Goal: Task Accomplishment & Management: Manage account settings

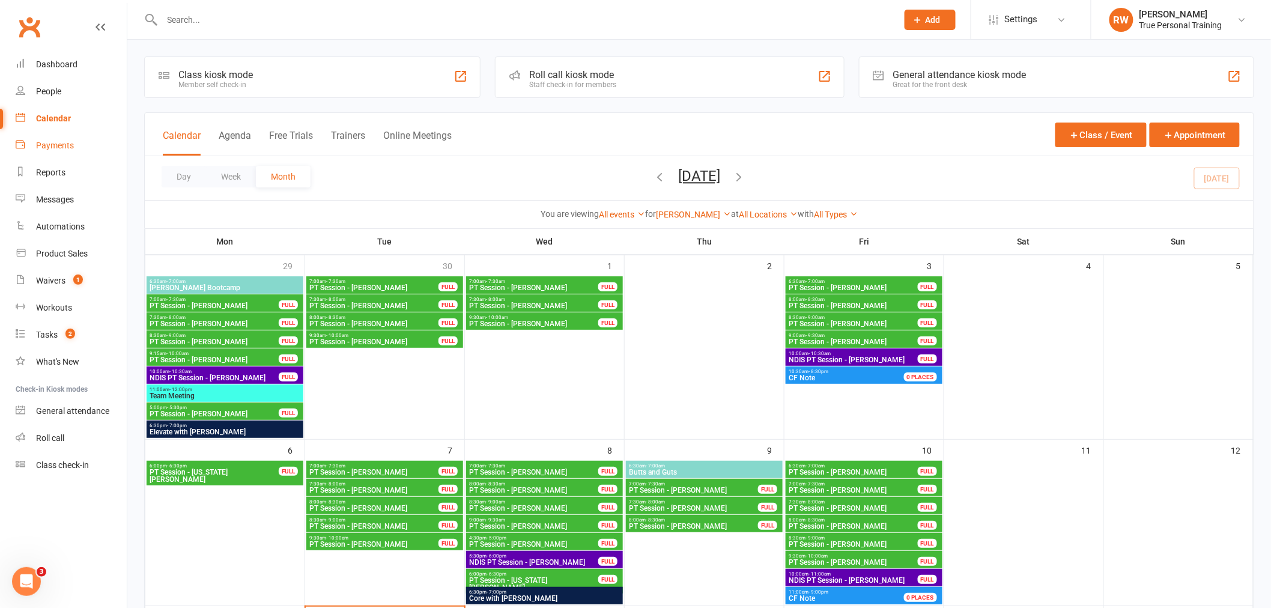
click at [46, 147] on div "Payments" at bounding box center [55, 146] width 38 height 10
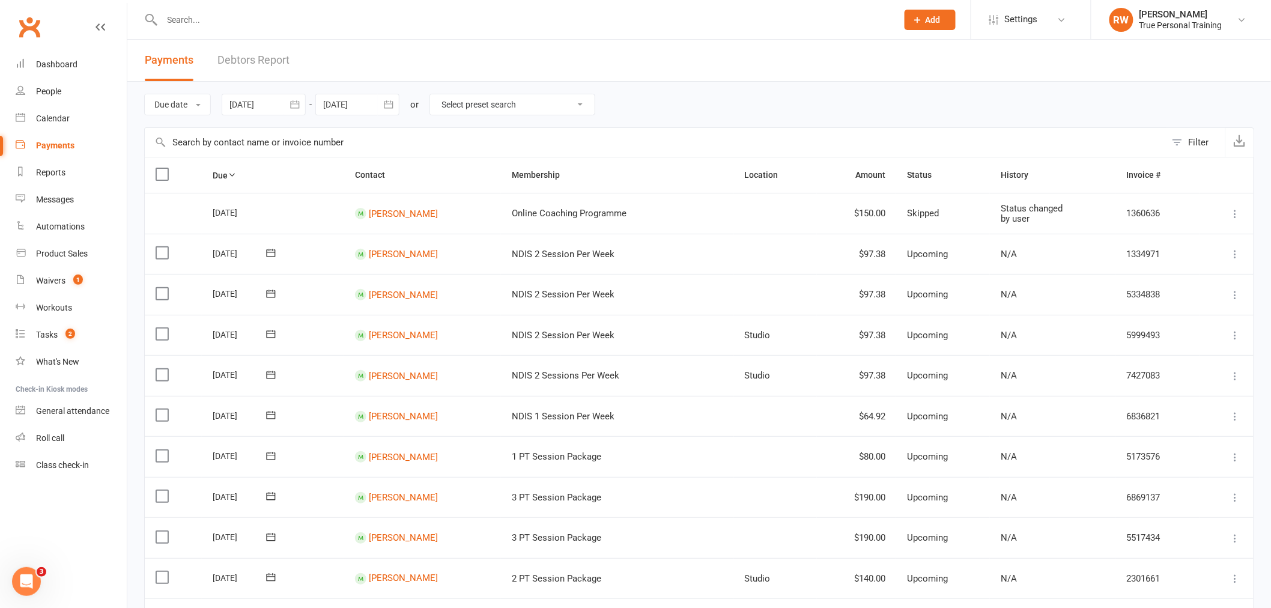
click at [267, 104] on div at bounding box center [264, 105] width 84 height 22
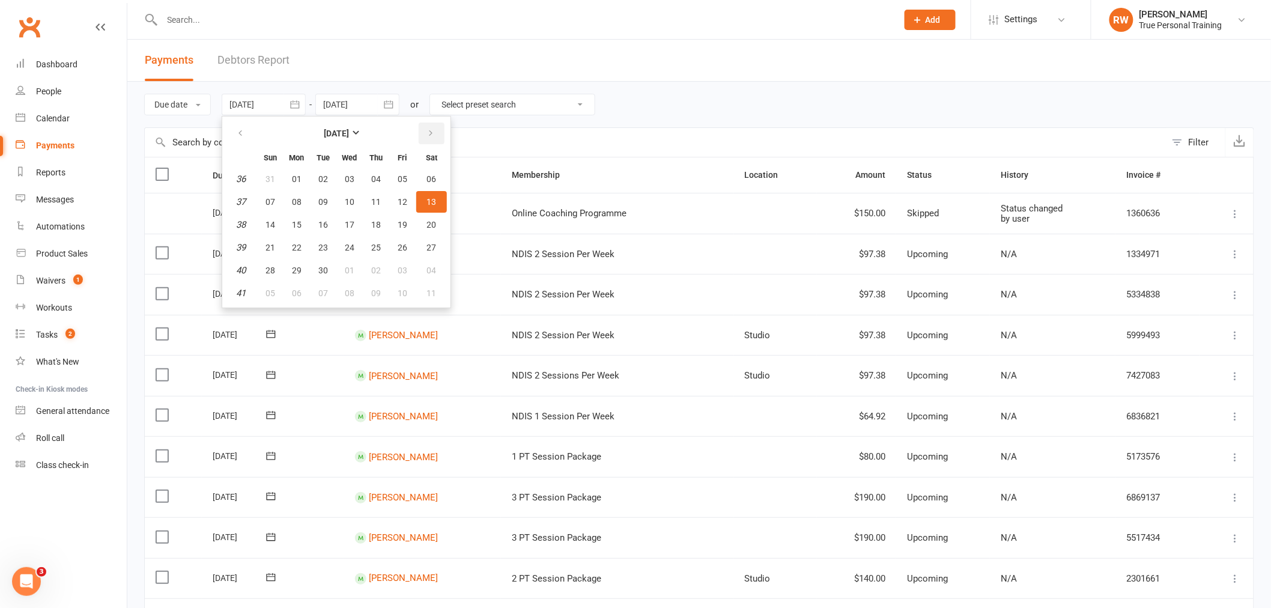
click at [429, 130] on icon "button" at bounding box center [430, 134] width 8 height 10
click at [340, 226] on button "15" at bounding box center [349, 225] width 25 height 22
type input "[DATE]"
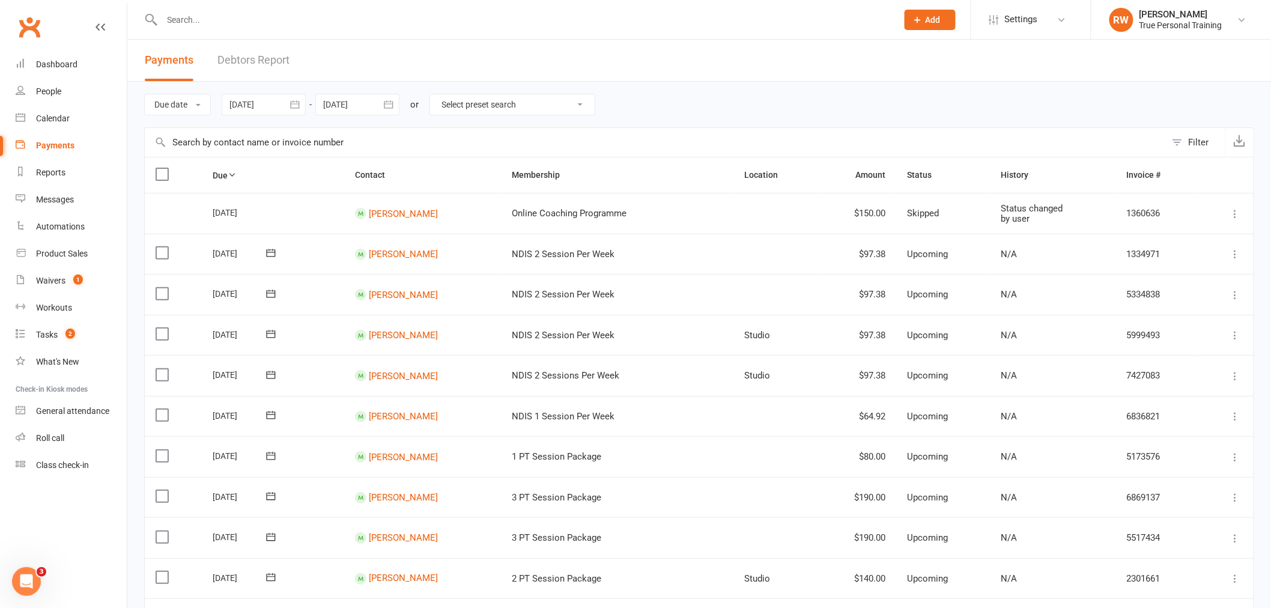
click at [340, 95] on div at bounding box center [357, 105] width 84 height 22
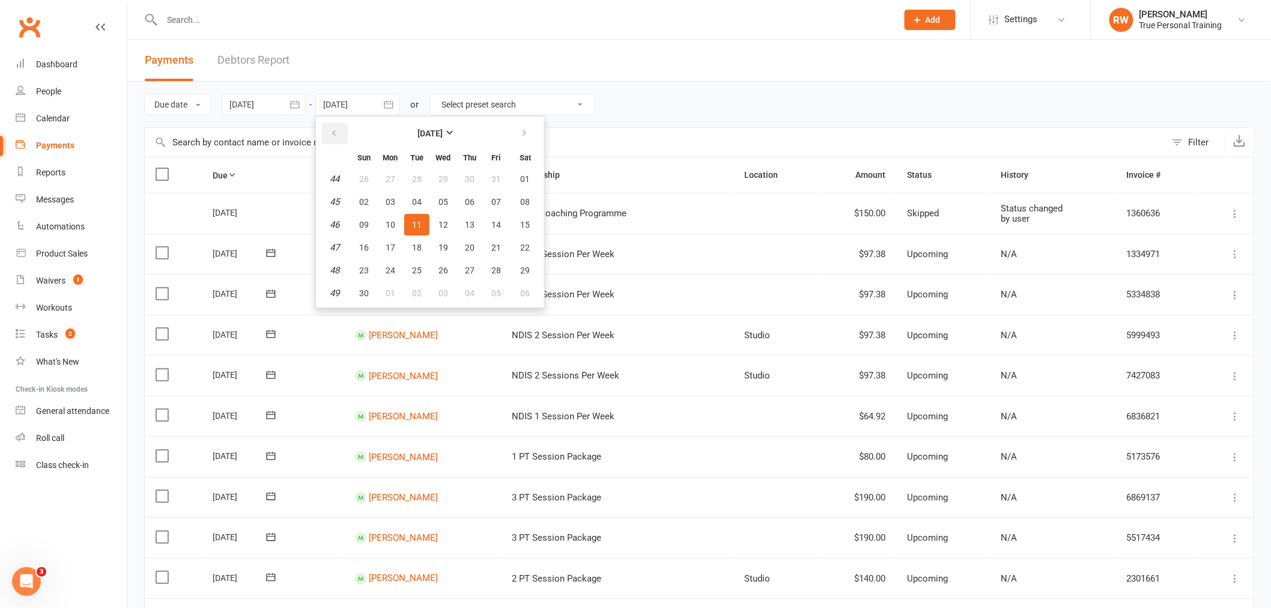
click at [332, 130] on icon "button" at bounding box center [334, 134] width 8 height 10
click at [448, 220] on button "15" at bounding box center [443, 225] width 25 height 22
type input "[DATE]"
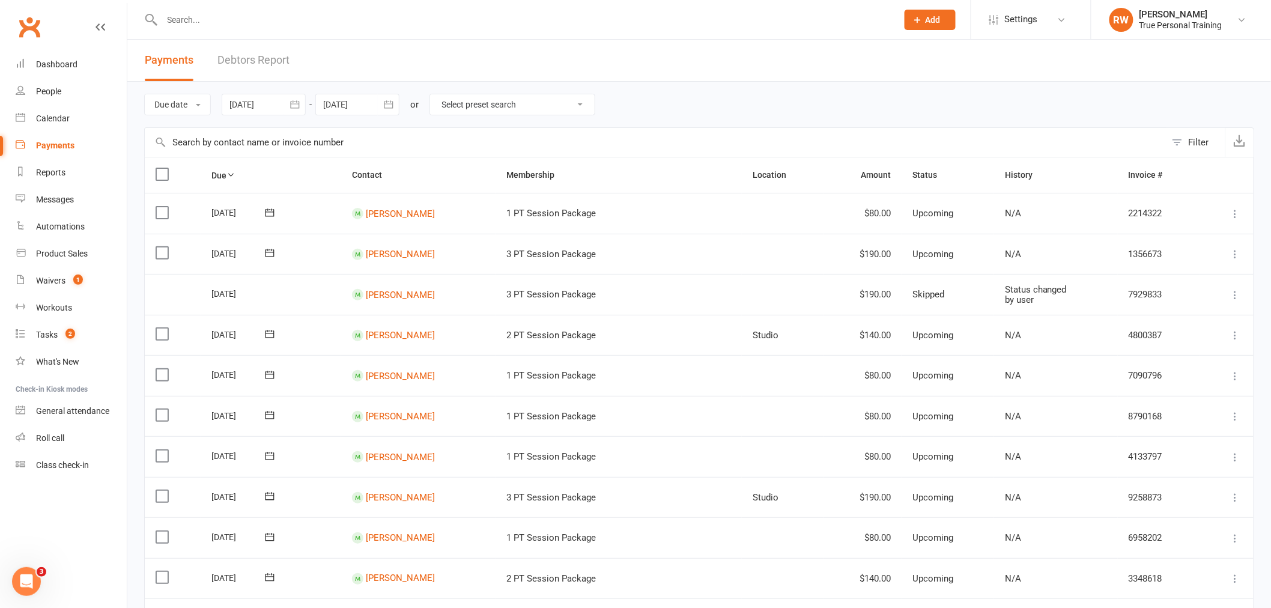
click at [491, 106] on select "Select preset search All failures All skipped payments All pending payments Suc…" at bounding box center [512, 104] width 165 height 20
click at [667, 80] on header "Payments Debtors Report" at bounding box center [699, 61] width 1144 height 42
click at [1187, 148] on button "Filter" at bounding box center [1195, 142] width 59 height 29
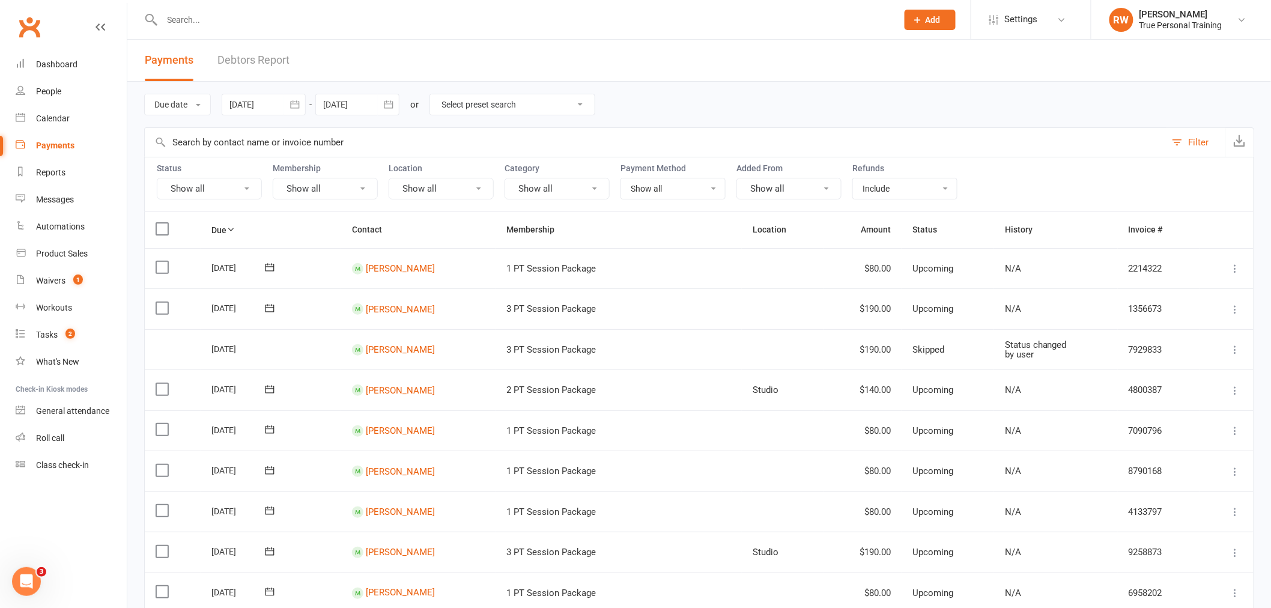
click at [243, 193] on button "Show all" at bounding box center [209, 189] width 105 height 22
click at [227, 232] on link "Upcoming" at bounding box center [223, 240] width 133 height 24
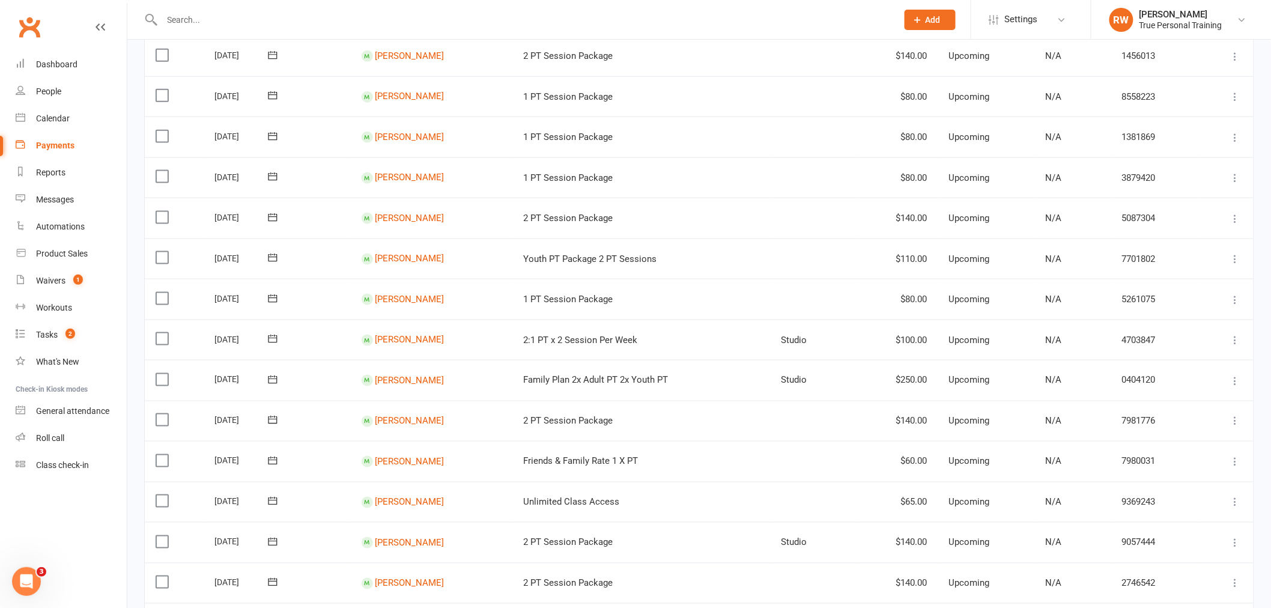
scroll to position [601, 0]
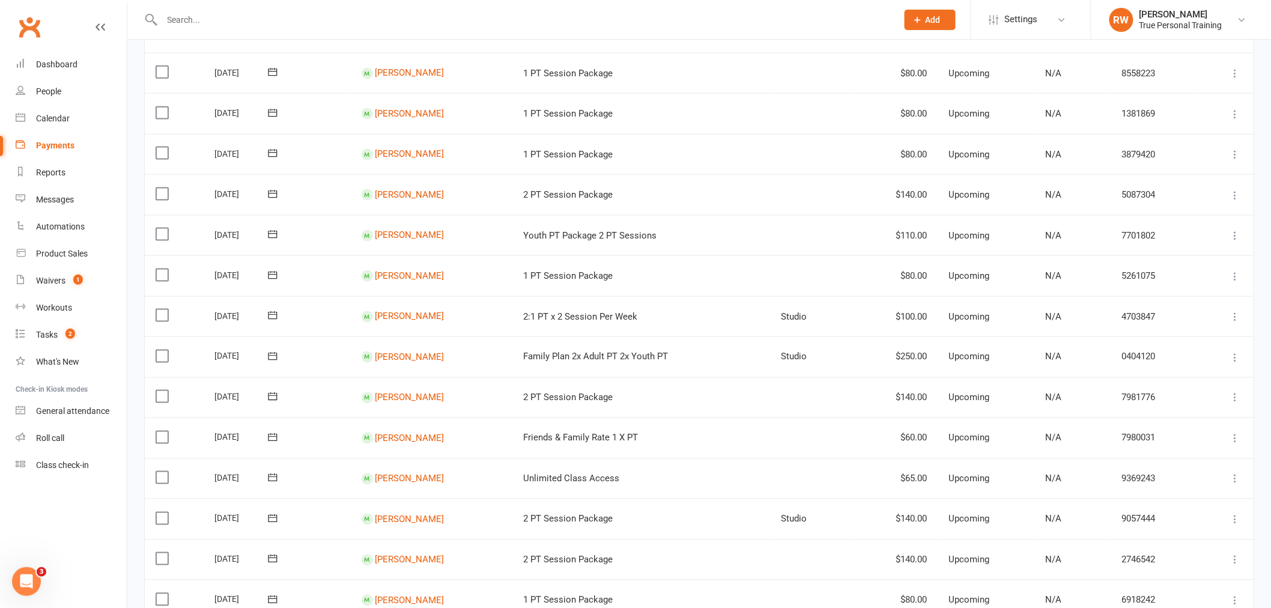
click at [1240, 435] on icon at bounding box center [1235, 438] width 12 height 12
click at [1138, 530] on link "Skip" at bounding box center [1171, 534] width 142 height 24
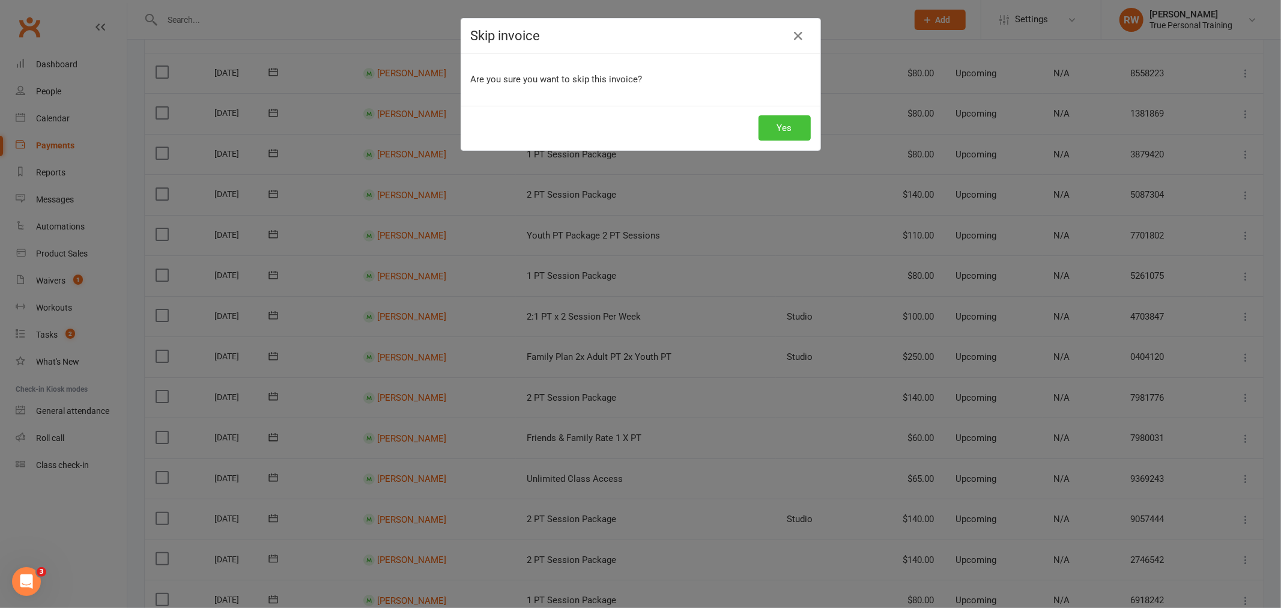
click at [778, 127] on button "Yes" at bounding box center [785, 127] width 52 height 25
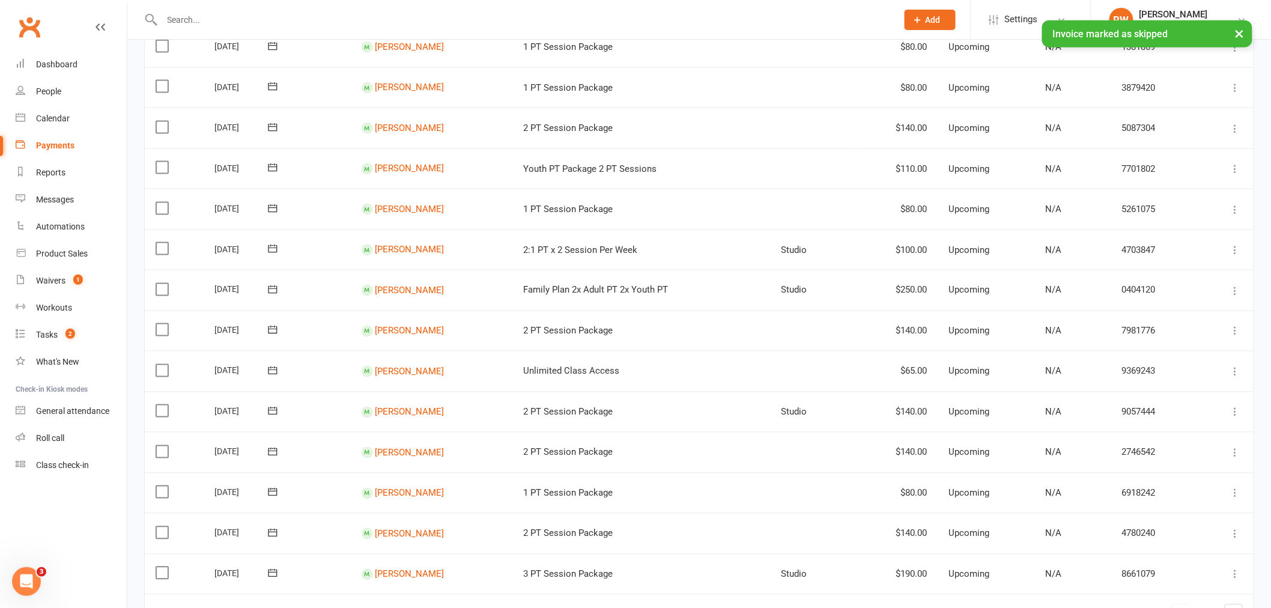
scroll to position [734, 0]
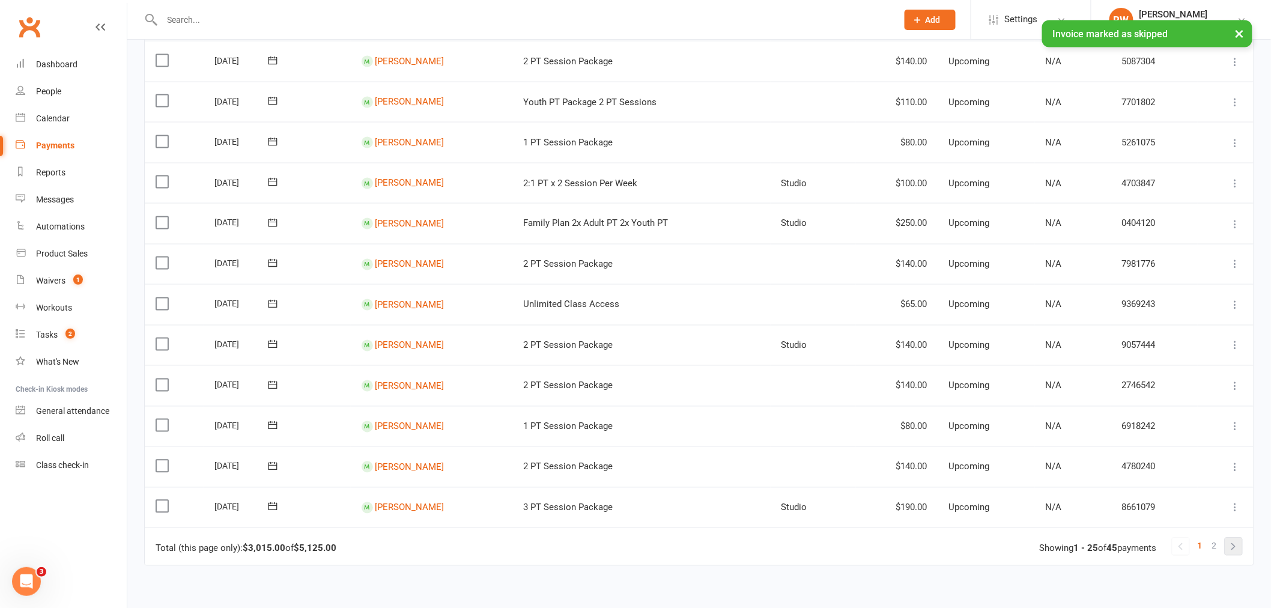
click at [1233, 547] on link at bounding box center [1233, 546] width 17 height 17
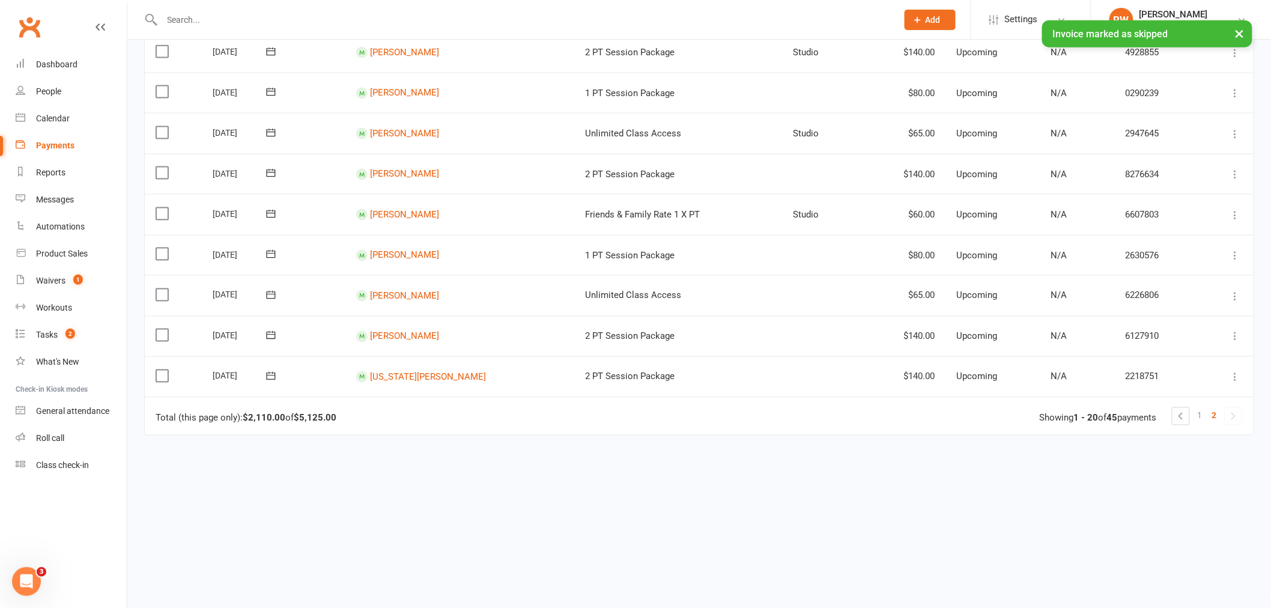
scroll to position [0, 0]
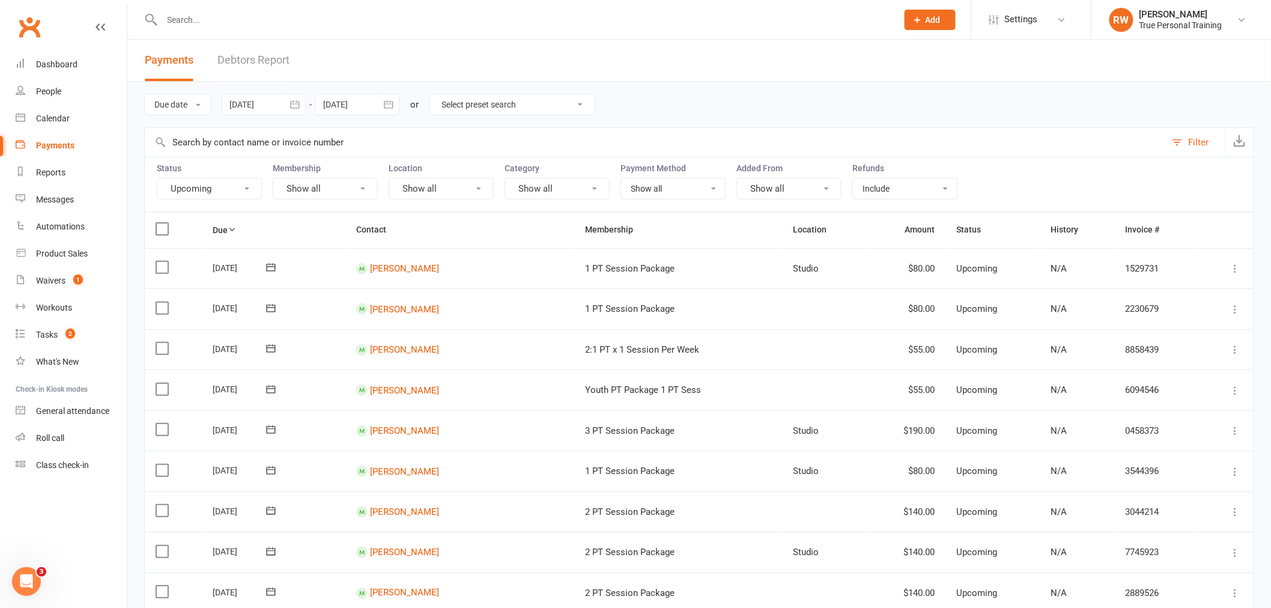
click at [1233, 306] on icon at bounding box center [1235, 309] width 12 height 12
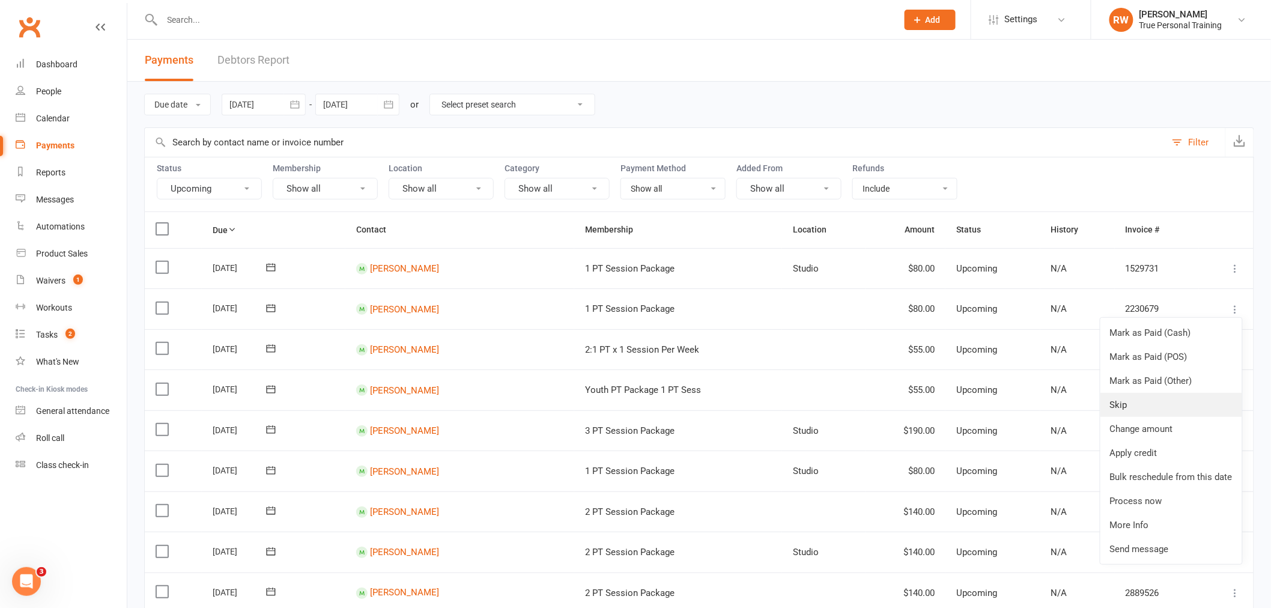
click at [1145, 407] on link "Skip" at bounding box center [1171, 405] width 142 height 24
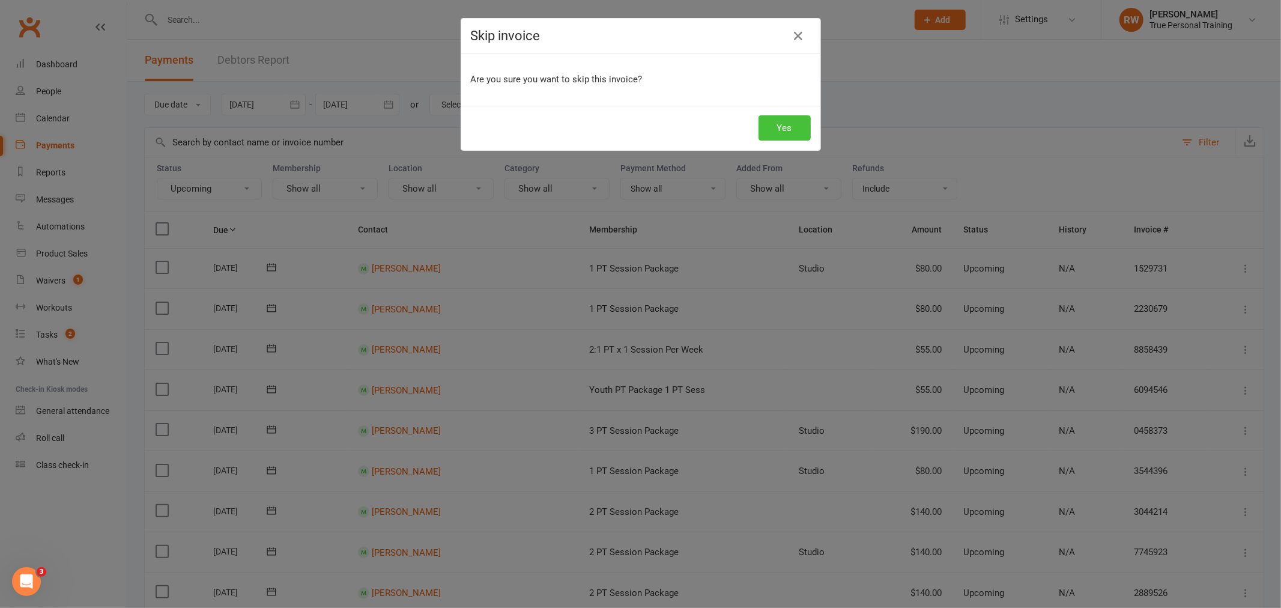
click at [778, 130] on button "Yes" at bounding box center [785, 127] width 52 height 25
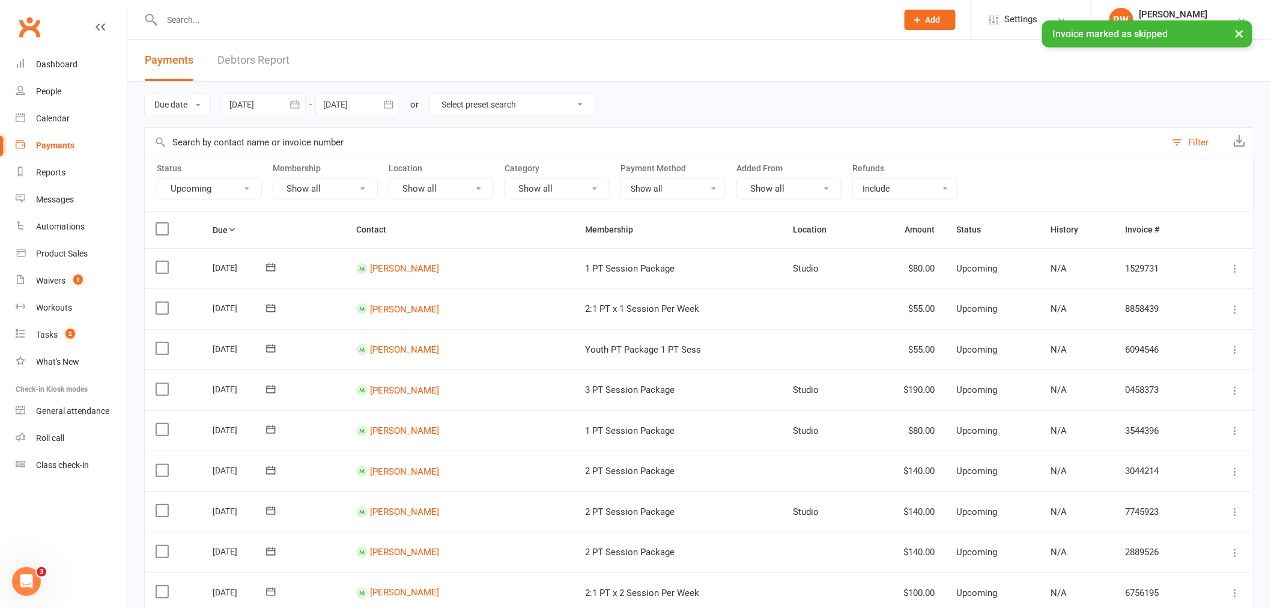
click at [1238, 314] on icon at bounding box center [1235, 309] width 12 height 12
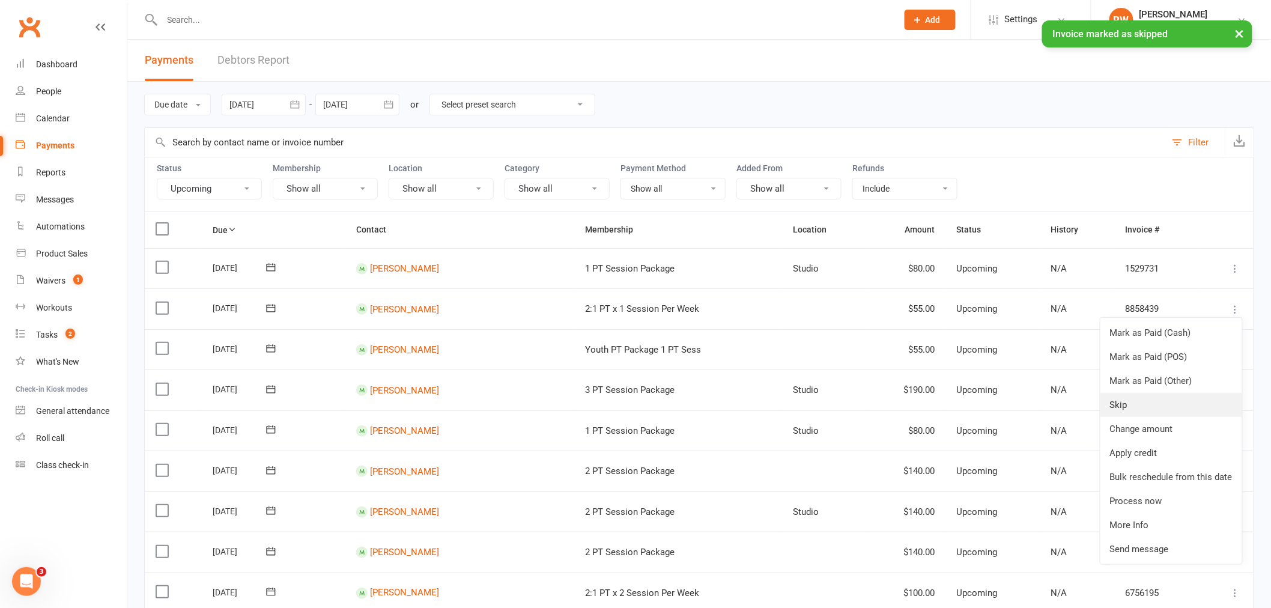
click at [1113, 409] on link "Skip" at bounding box center [1171, 405] width 142 height 24
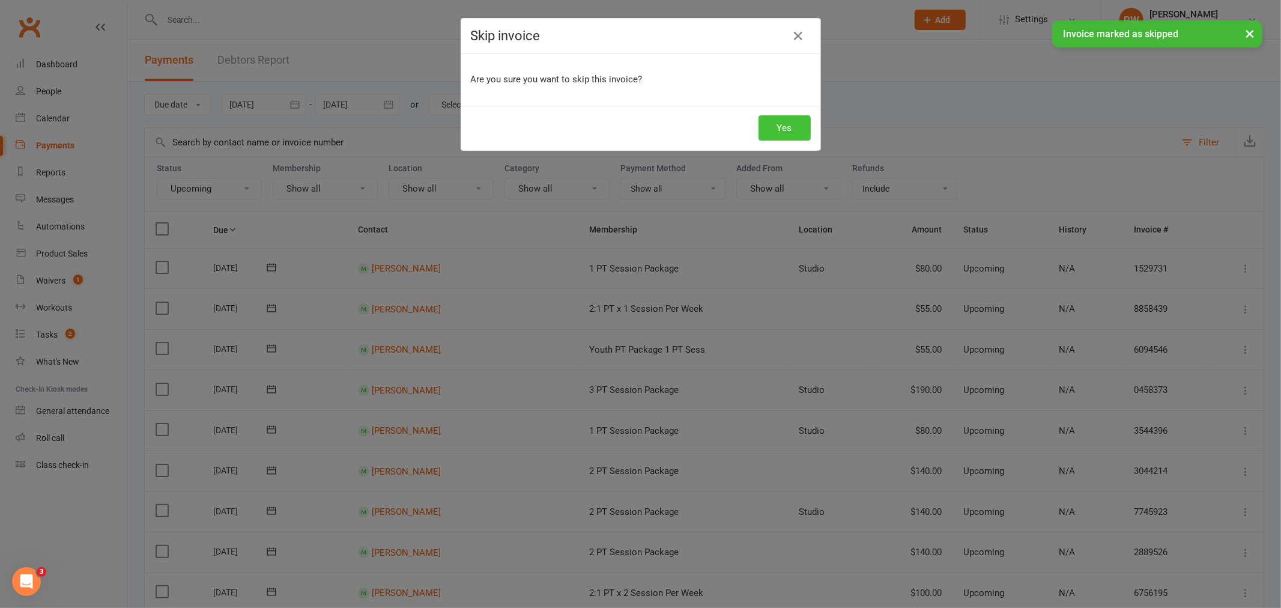
click at [775, 132] on button "Yes" at bounding box center [785, 127] width 52 height 25
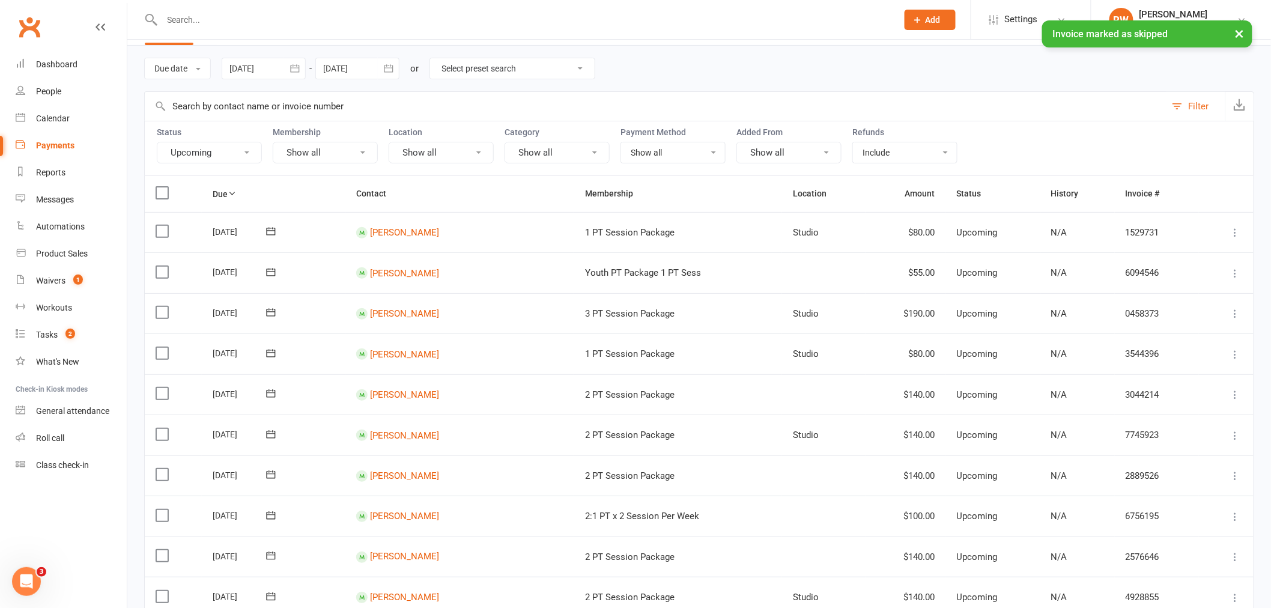
scroll to position [67, 0]
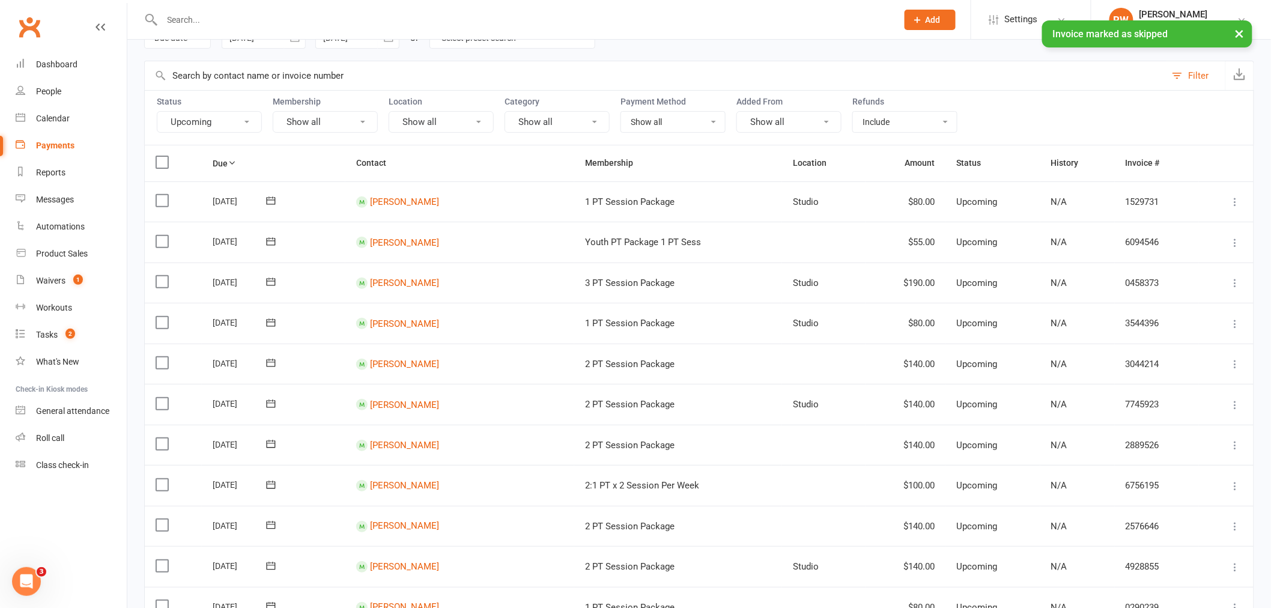
click at [1238, 365] on icon at bounding box center [1235, 364] width 12 height 12
click at [1126, 459] on link "Skip" at bounding box center [1171, 459] width 142 height 24
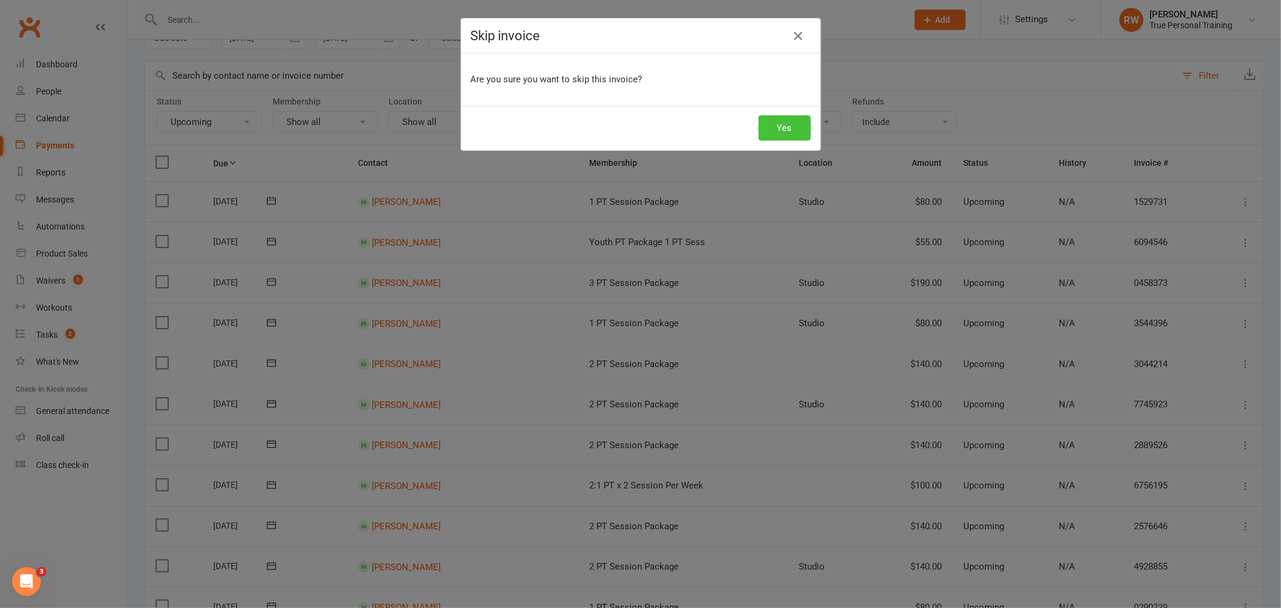
click at [781, 126] on button "Yes" at bounding box center [785, 127] width 52 height 25
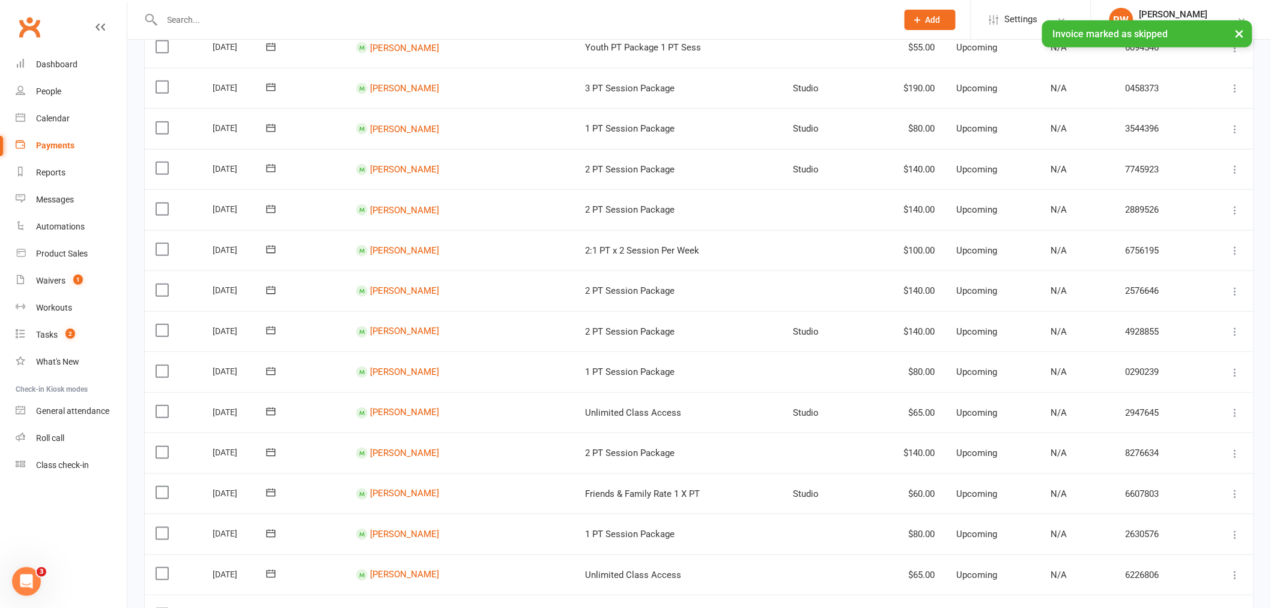
scroll to position [267, 0]
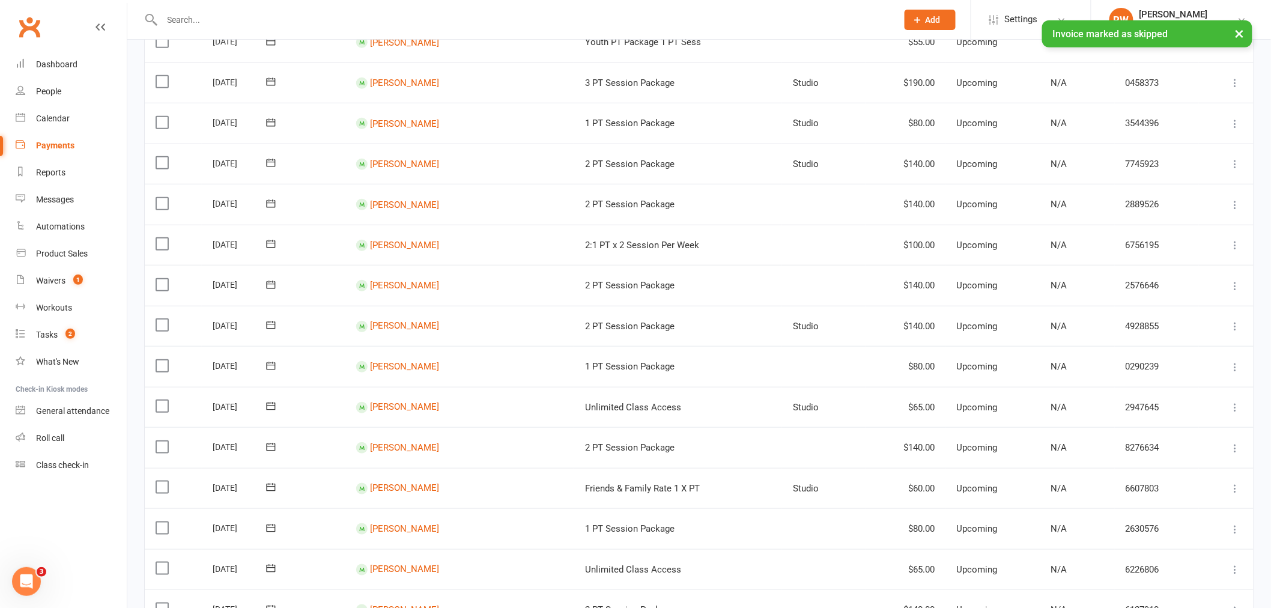
click at [1231, 363] on icon at bounding box center [1235, 367] width 12 height 12
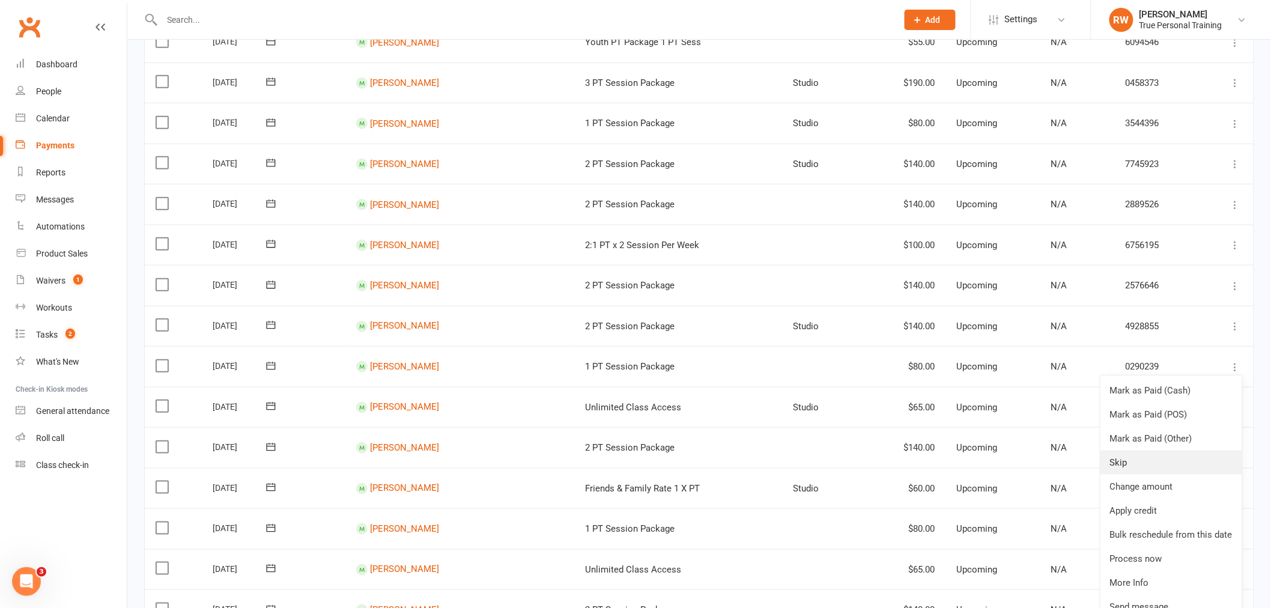
click at [1124, 458] on link "Skip" at bounding box center [1171, 462] width 142 height 24
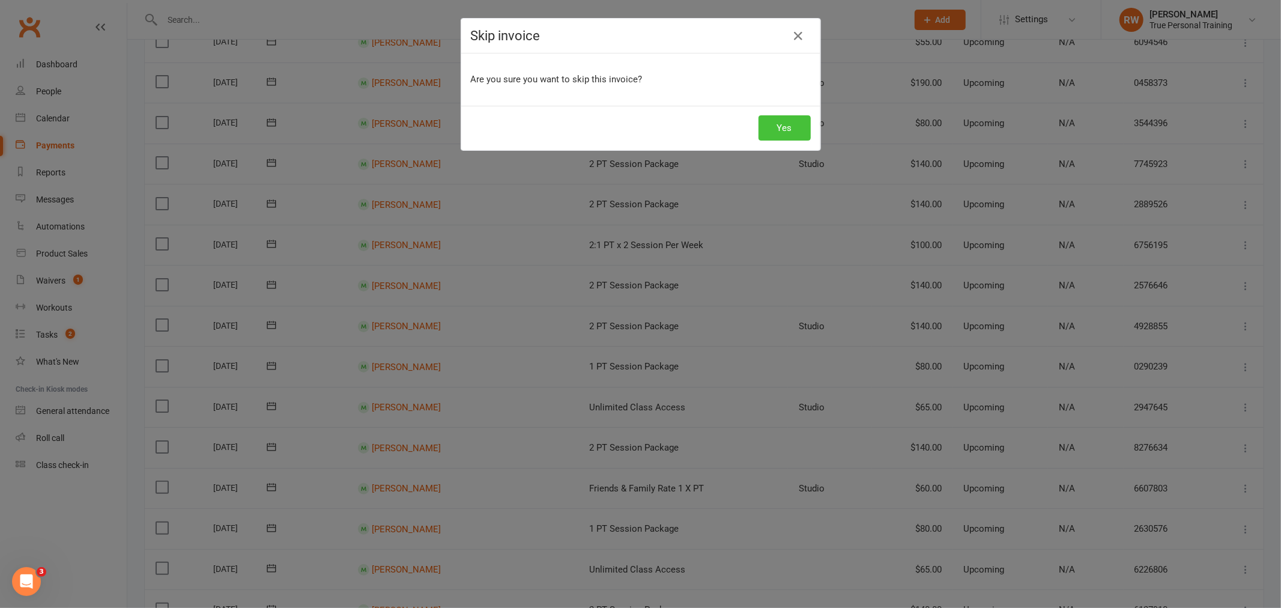
click at [771, 129] on button "Yes" at bounding box center [785, 127] width 52 height 25
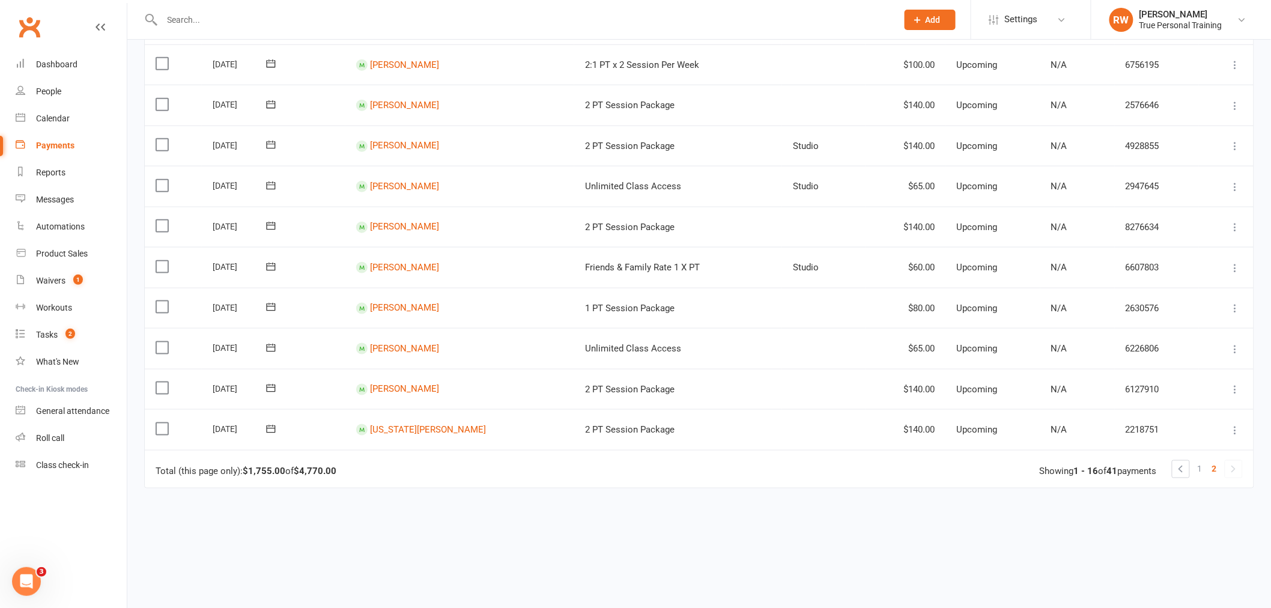
scroll to position [467, 0]
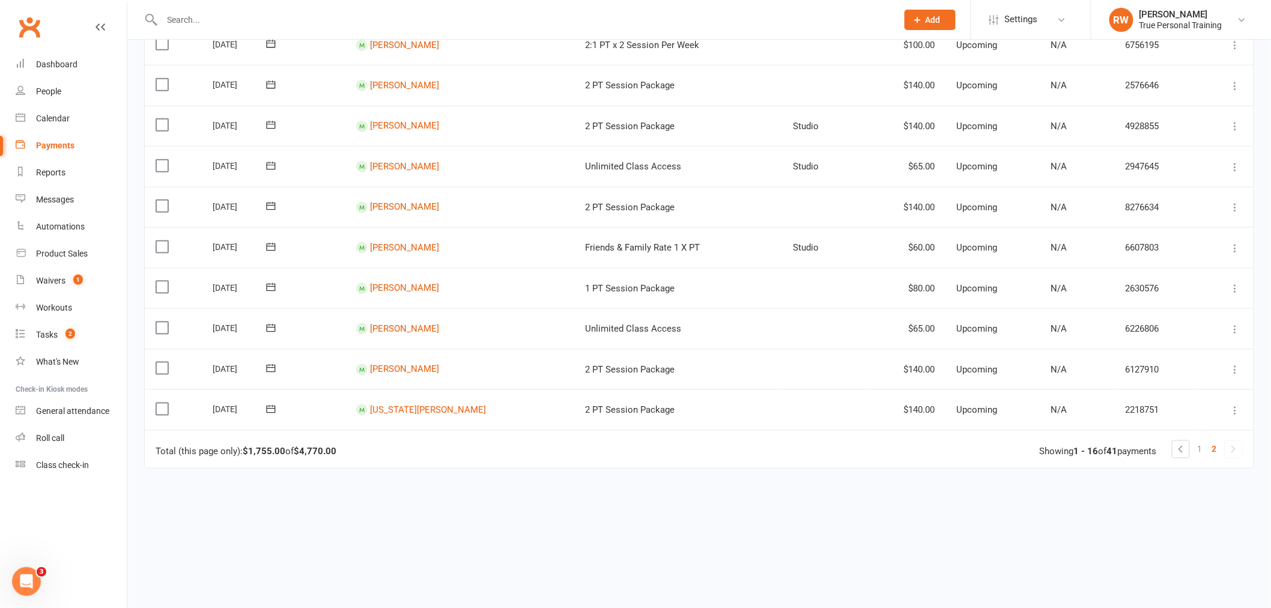
click at [1234, 444] on link at bounding box center [1233, 449] width 17 height 17
click at [1180, 449] on link at bounding box center [1180, 449] width 17 height 17
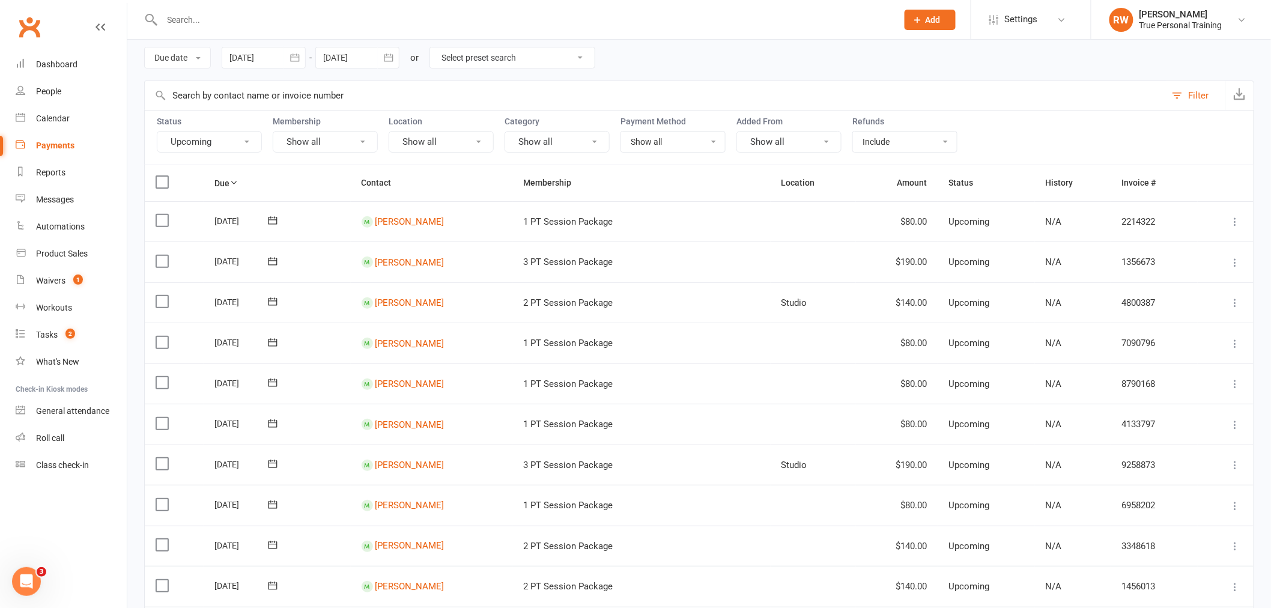
scroll to position [0, 0]
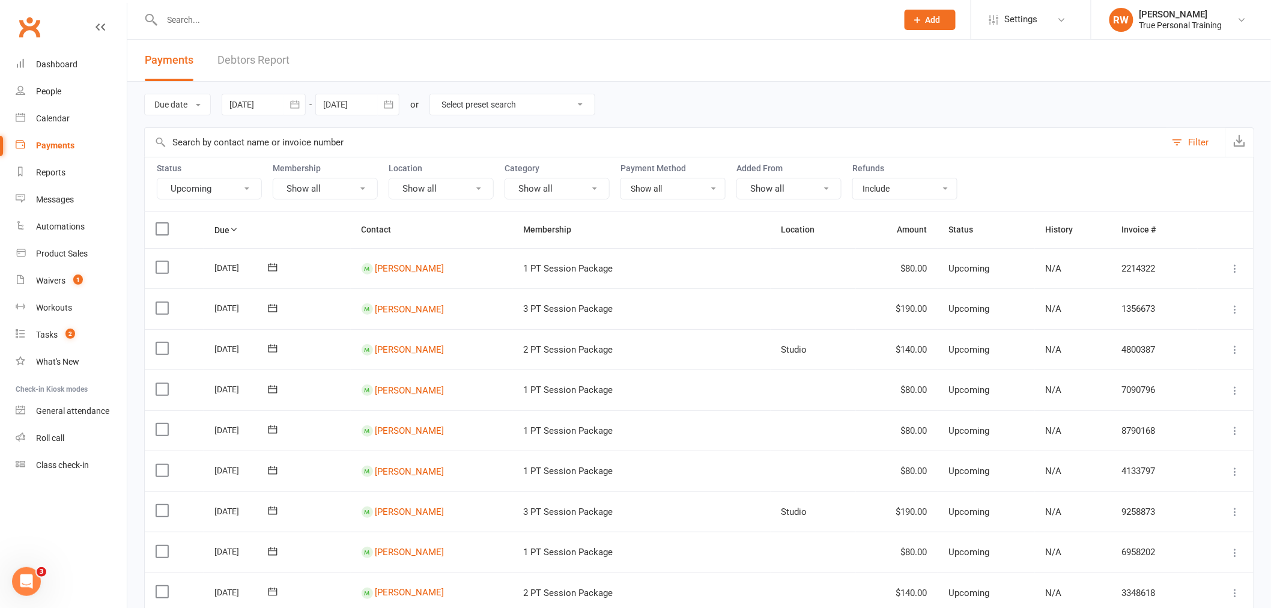
click at [251, 60] on link "Debtors Report" at bounding box center [253, 60] width 72 height 41
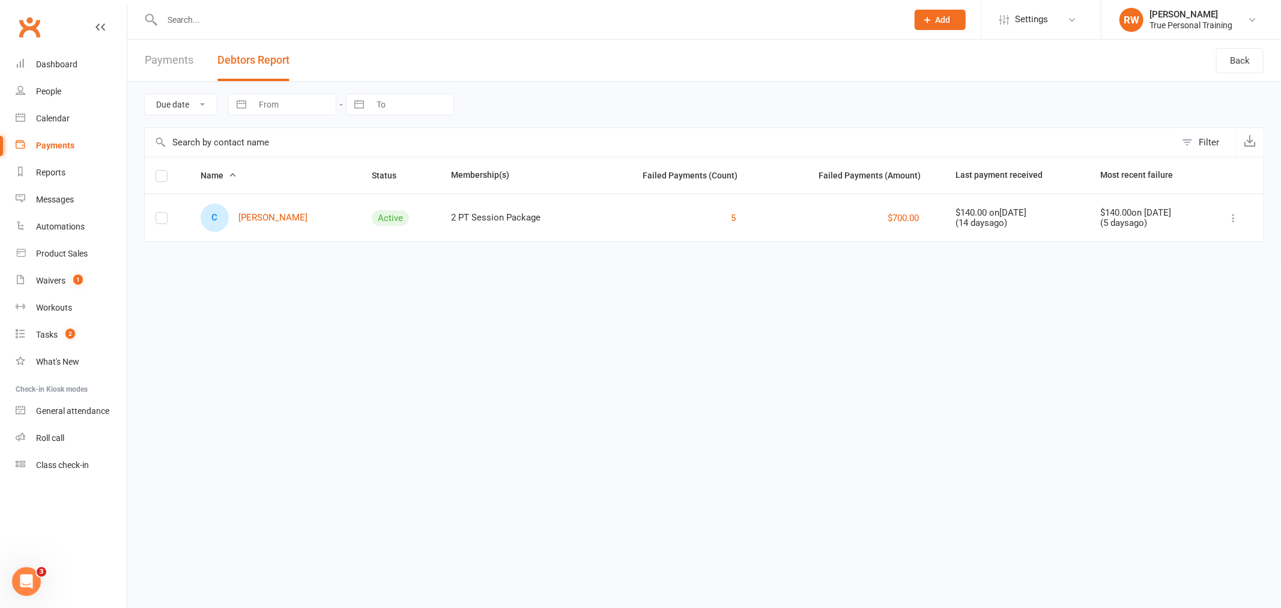
click at [153, 62] on link "Payments" at bounding box center [169, 60] width 49 height 41
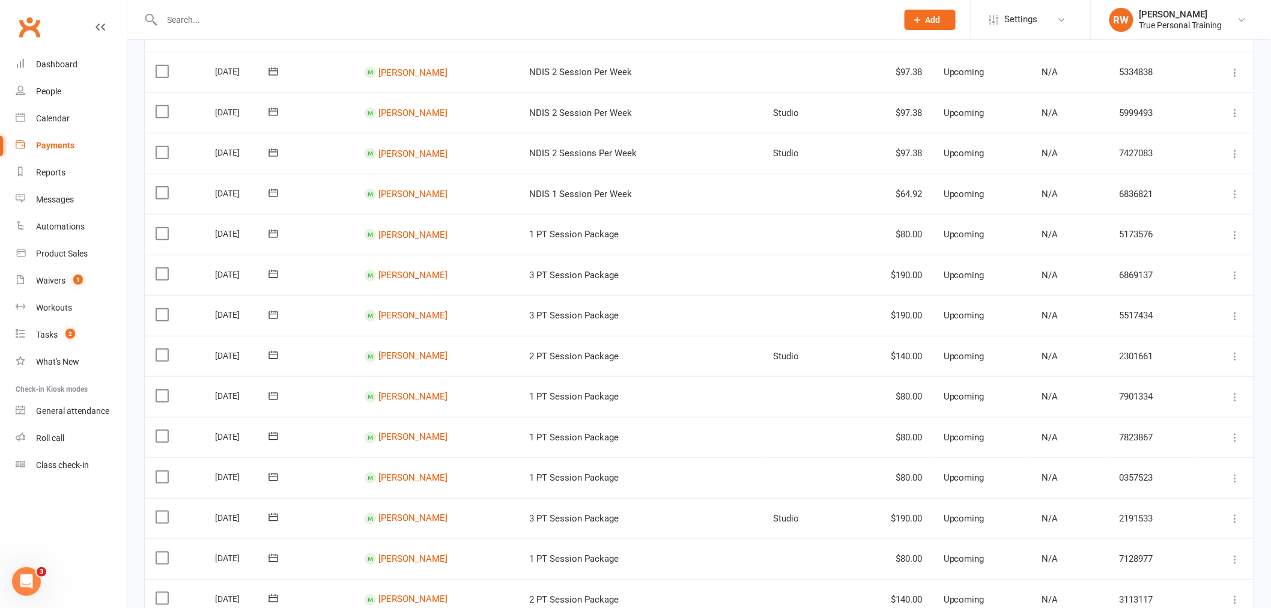
drag, startPoint x: 426, startPoint y: 357, endPoint x: 430, endPoint y: 341, distance: 17.2
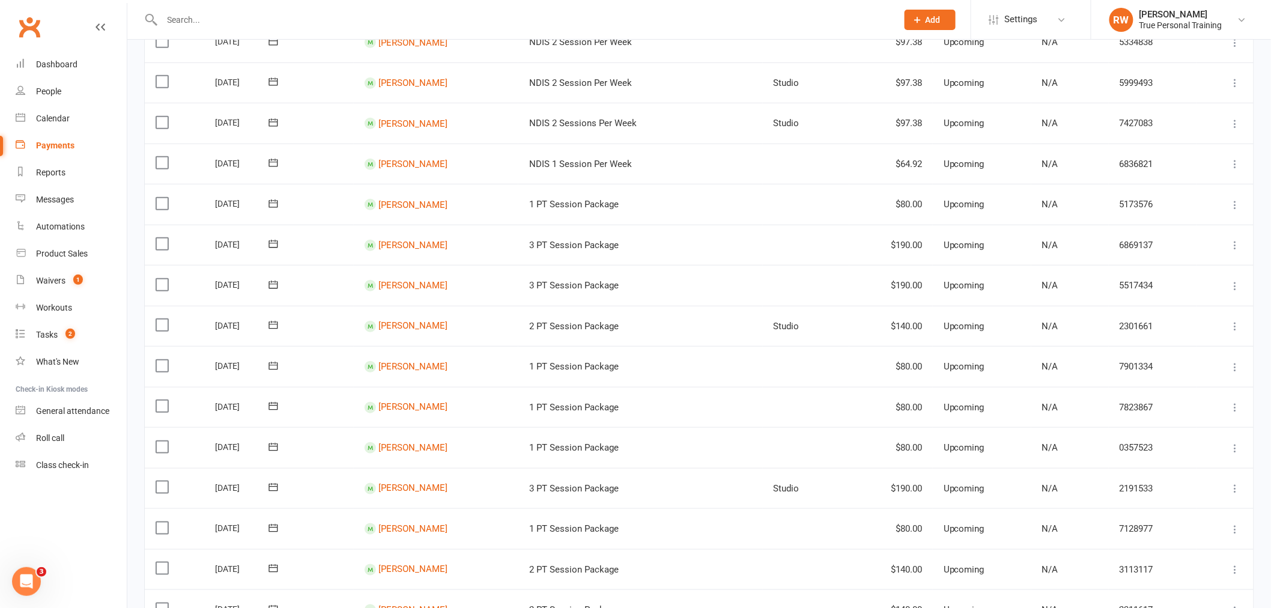
drag, startPoint x: 430, startPoint y: 341, endPoint x: 112, endPoint y: 524, distance: 367.3
click at [112, 524] on nav "Clubworx Dashboard People Calendar Payments Reports Messages Automations Produc…" at bounding box center [63, 307] width 127 height 608
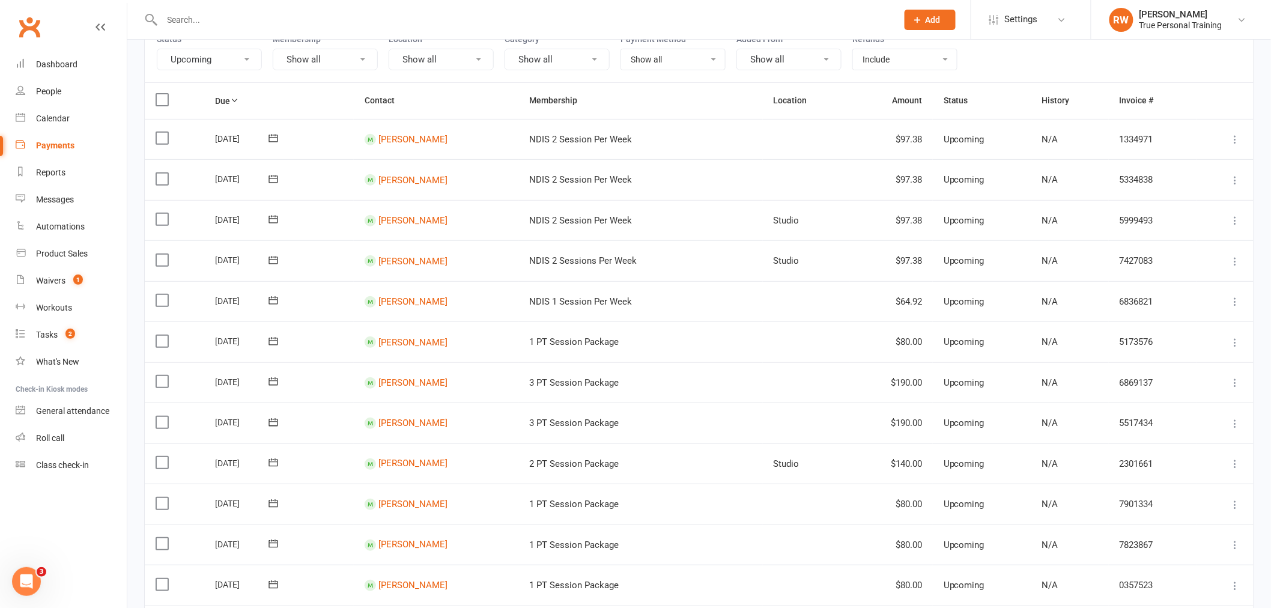
scroll to position [0, 0]
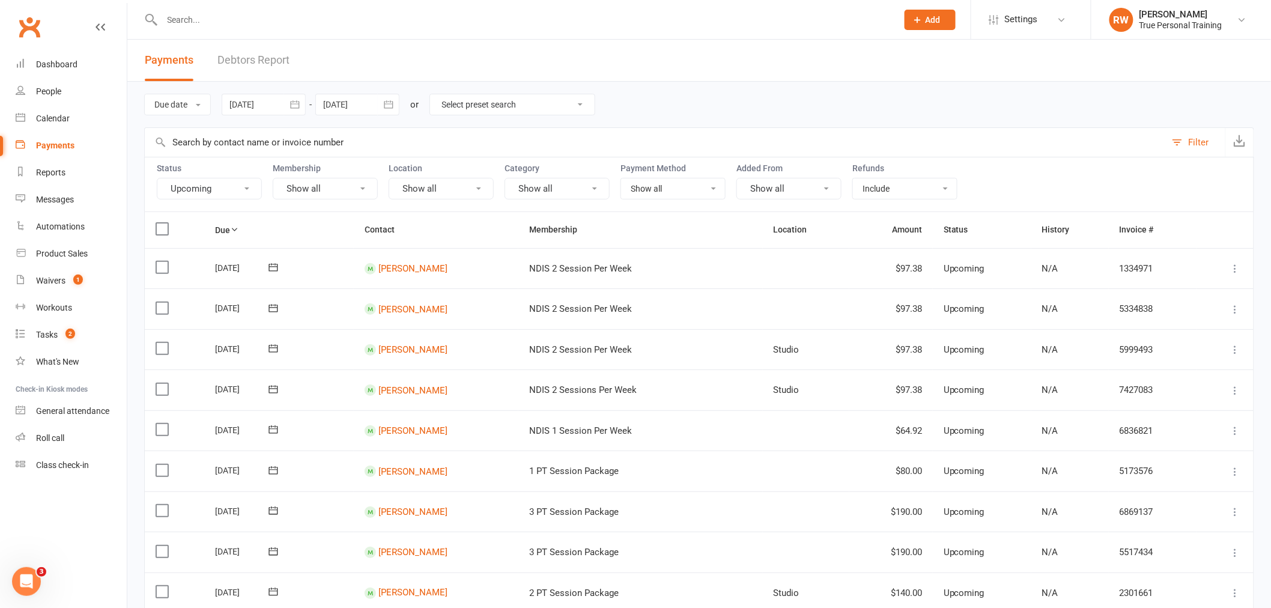
click at [259, 109] on div at bounding box center [264, 105] width 84 height 22
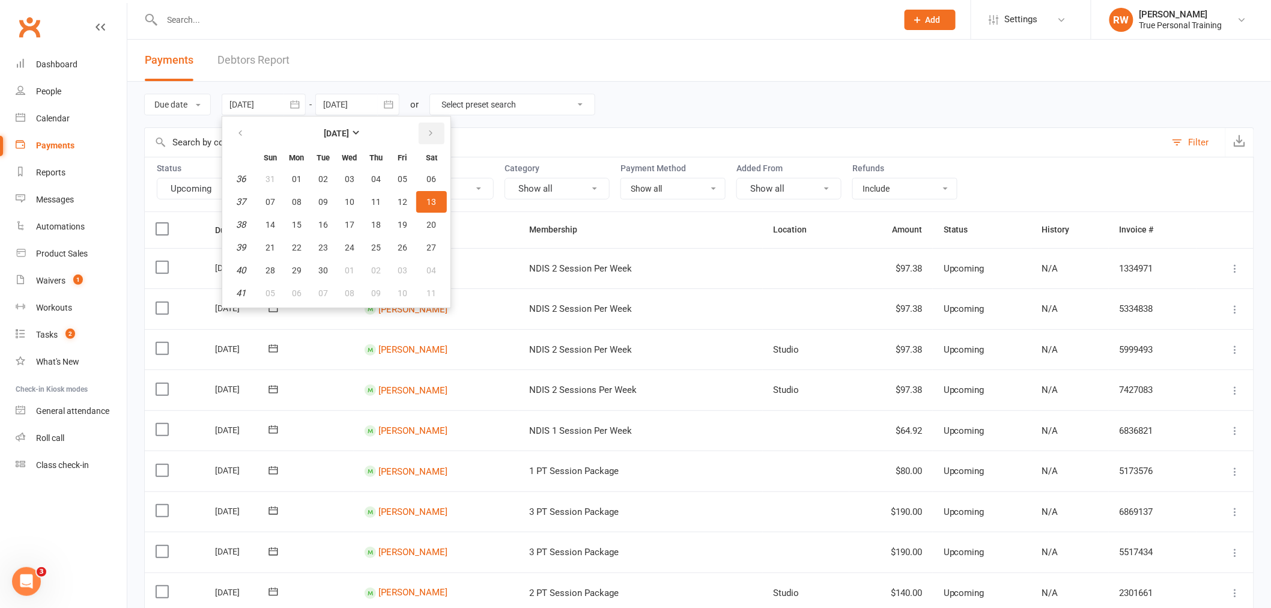
click at [426, 135] on icon "button" at bounding box center [430, 134] width 8 height 10
click at [351, 225] on span "15" at bounding box center [350, 225] width 10 height 10
type input "[DATE]"
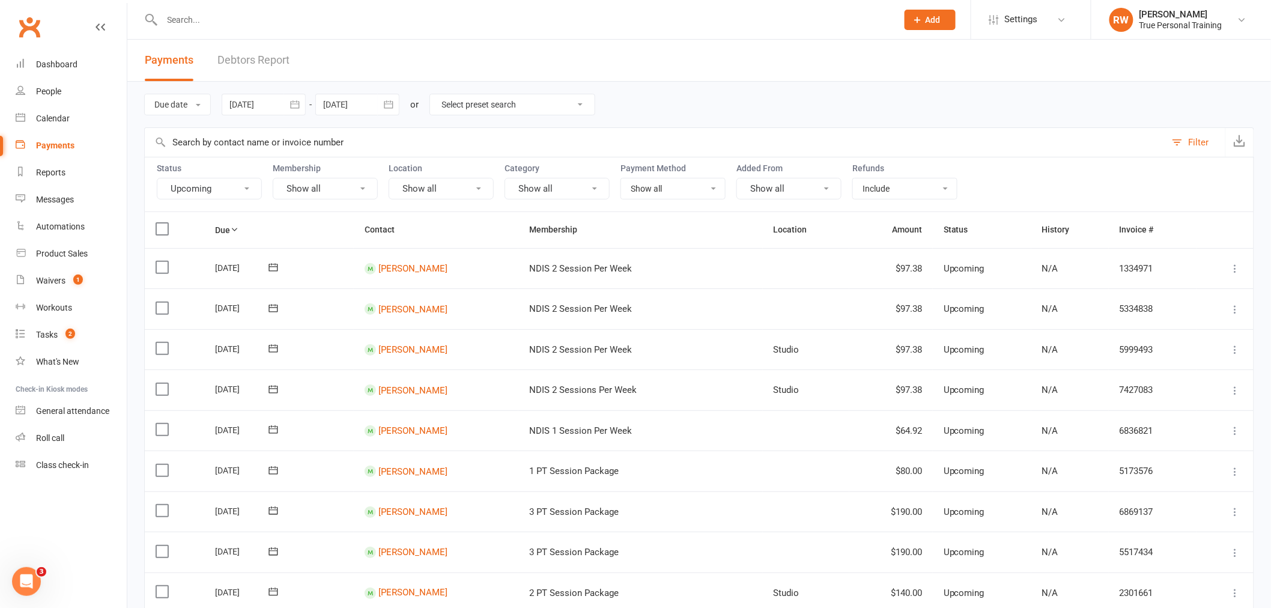
click at [328, 105] on div at bounding box center [357, 105] width 84 height 22
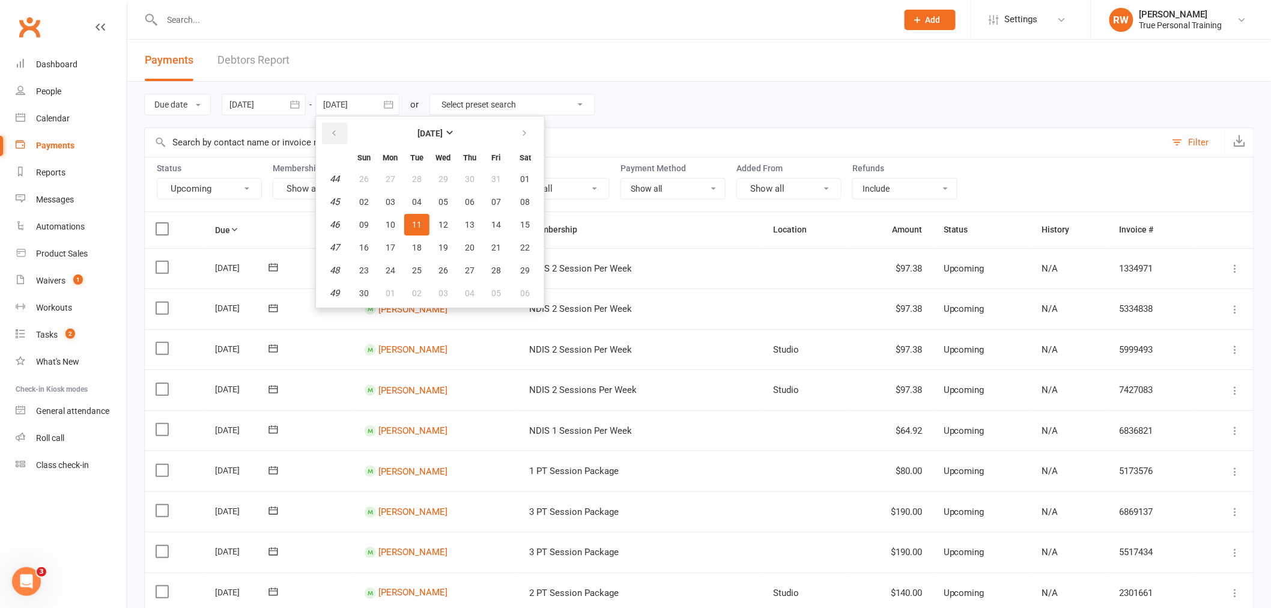
click at [329, 135] on button "button" at bounding box center [335, 134] width 26 height 22
click at [441, 224] on span "15" at bounding box center [443, 225] width 10 height 10
type input "[DATE]"
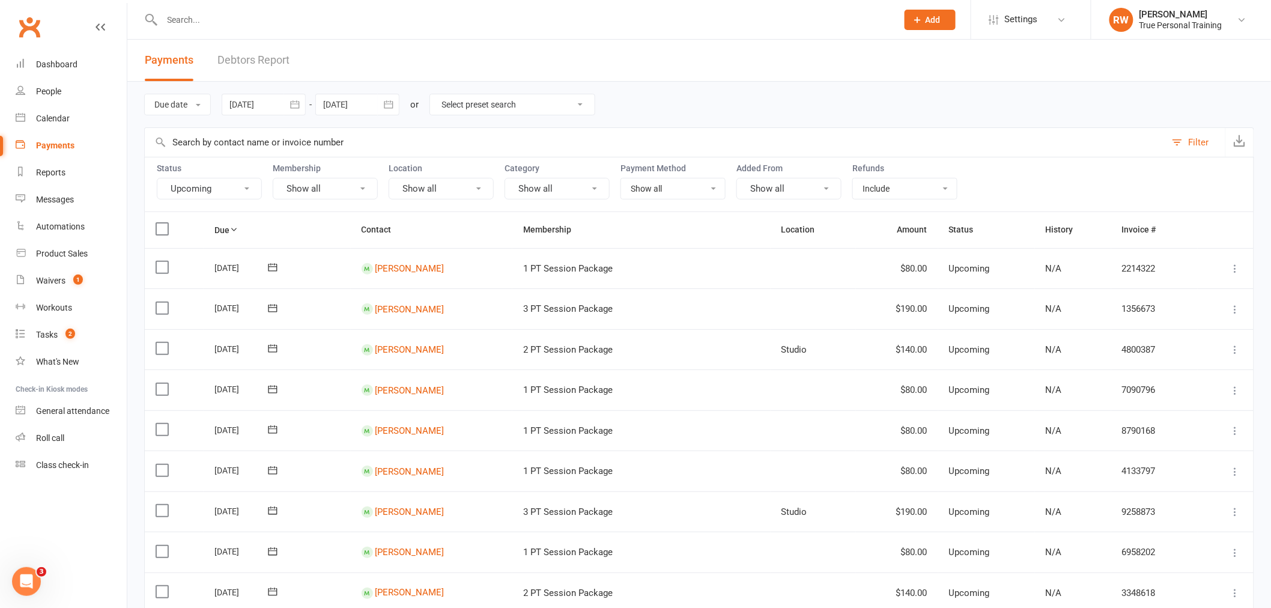
click at [220, 189] on button "Upcoming" at bounding box center [209, 189] width 105 height 22
click at [226, 233] on link "Upcoming" at bounding box center [223, 240] width 133 height 24
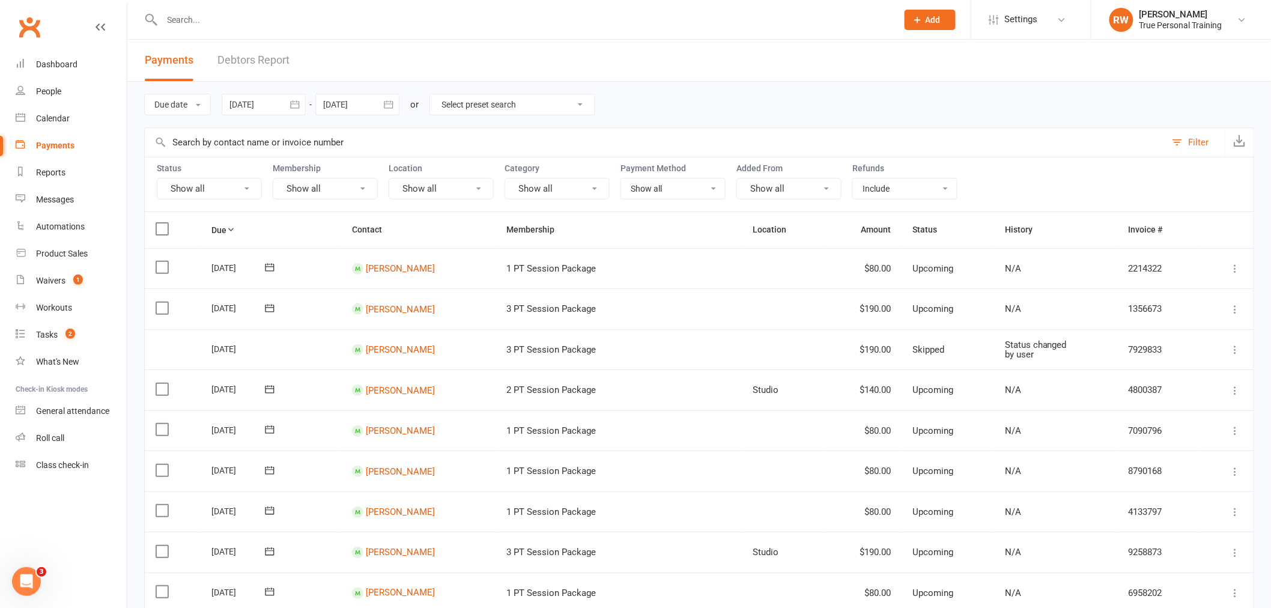
click at [218, 191] on button "Show all" at bounding box center [209, 189] width 105 height 22
click at [217, 332] on link "Skipped" at bounding box center [223, 336] width 133 height 24
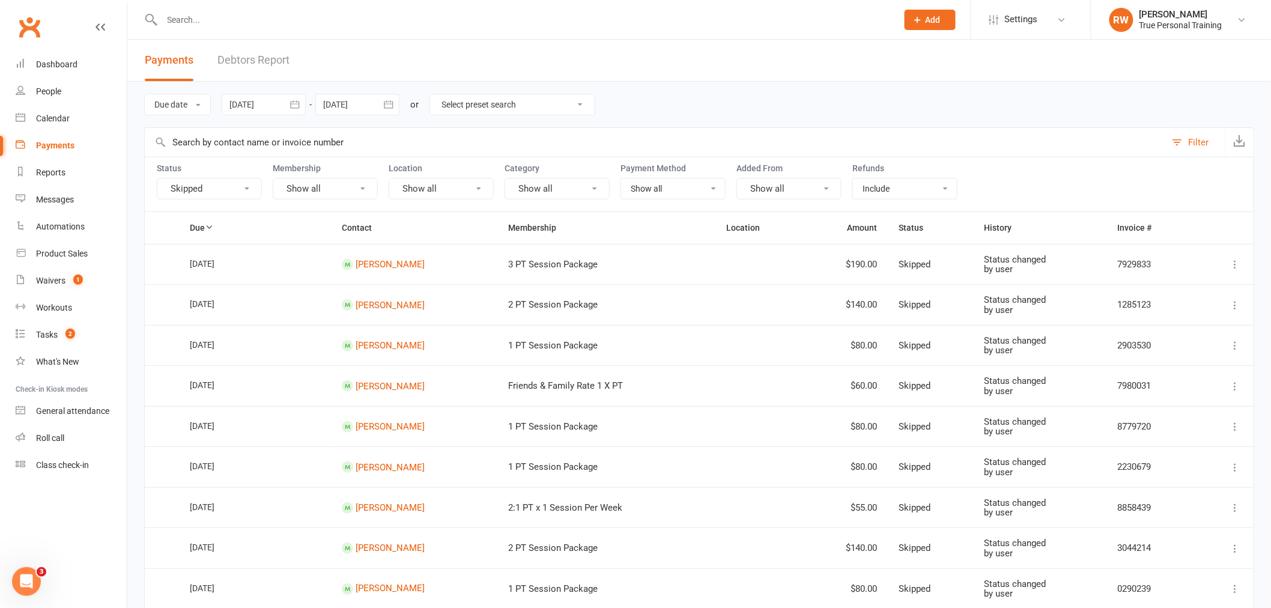
scroll to position [67, 0]
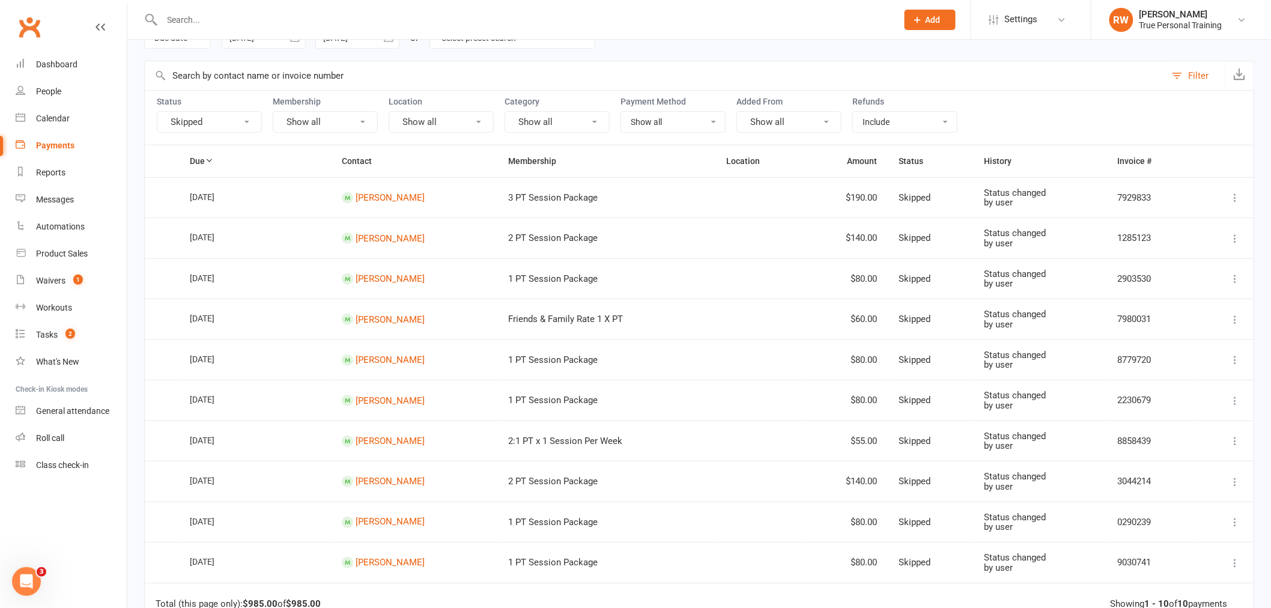
click at [1238, 197] on icon at bounding box center [1235, 198] width 12 height 12
click at [385, 197] on link "[PERSON_NAME]" at bounding box center [390, 197] width 69 height 11
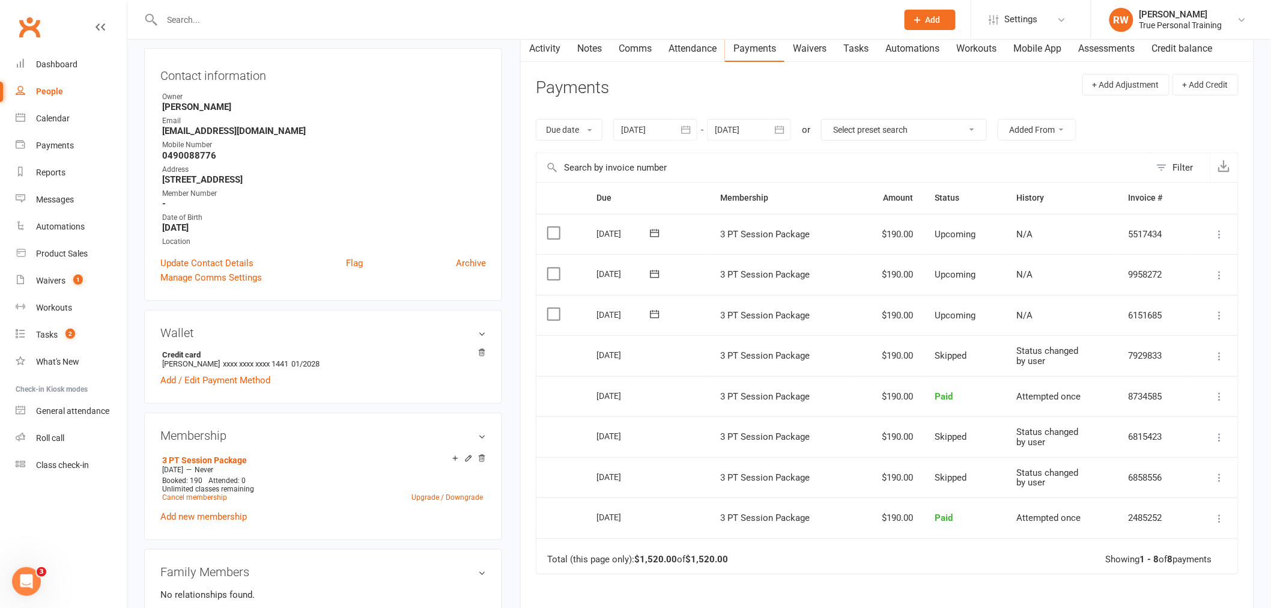
scroll to position [133, 0]
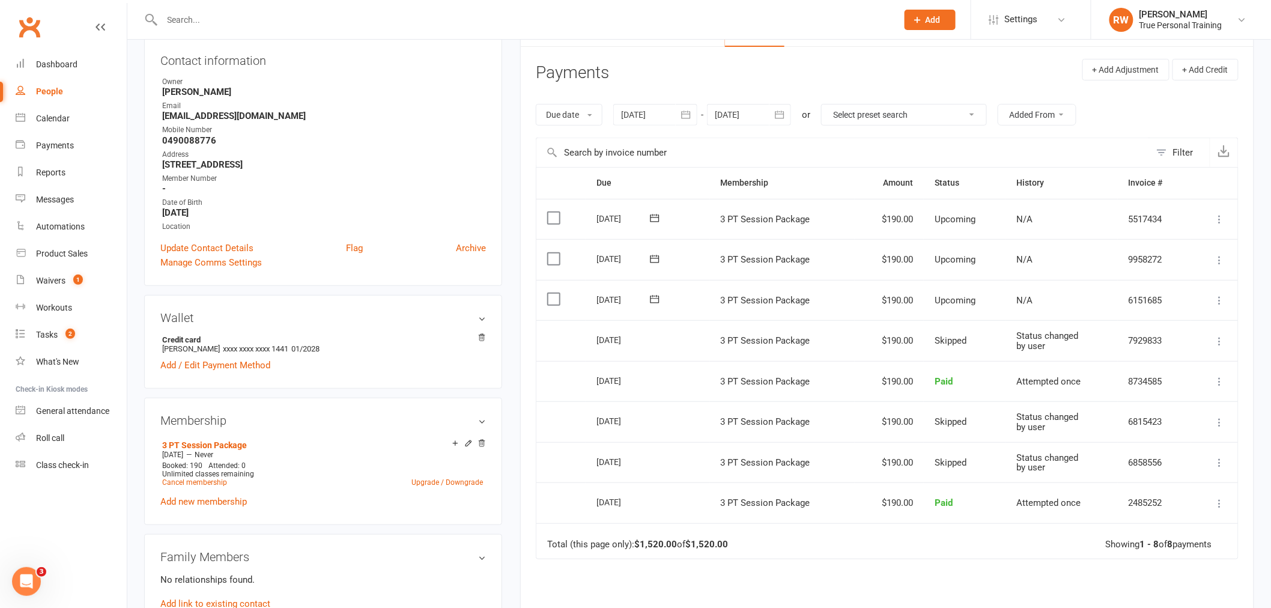
click at [1226, 338] on button at bounding box center [1220, 341] width 14 height 14
click at [1041, 145] on input "text" at bounding box center [843, 152] width 614 height 29
click at [86, 119] on link "Calendar" at bounding box center [71, 118] width 111 height 27
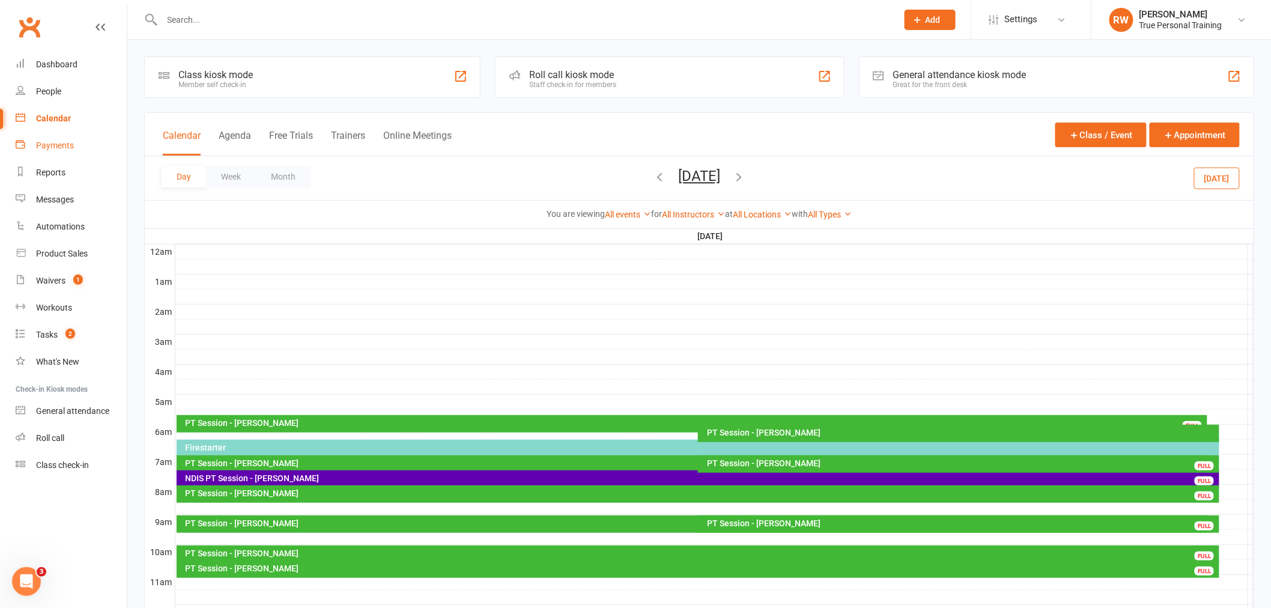
click at [53, 154] on link "Payments" at bounding box center [71, 145] width 111 height 27
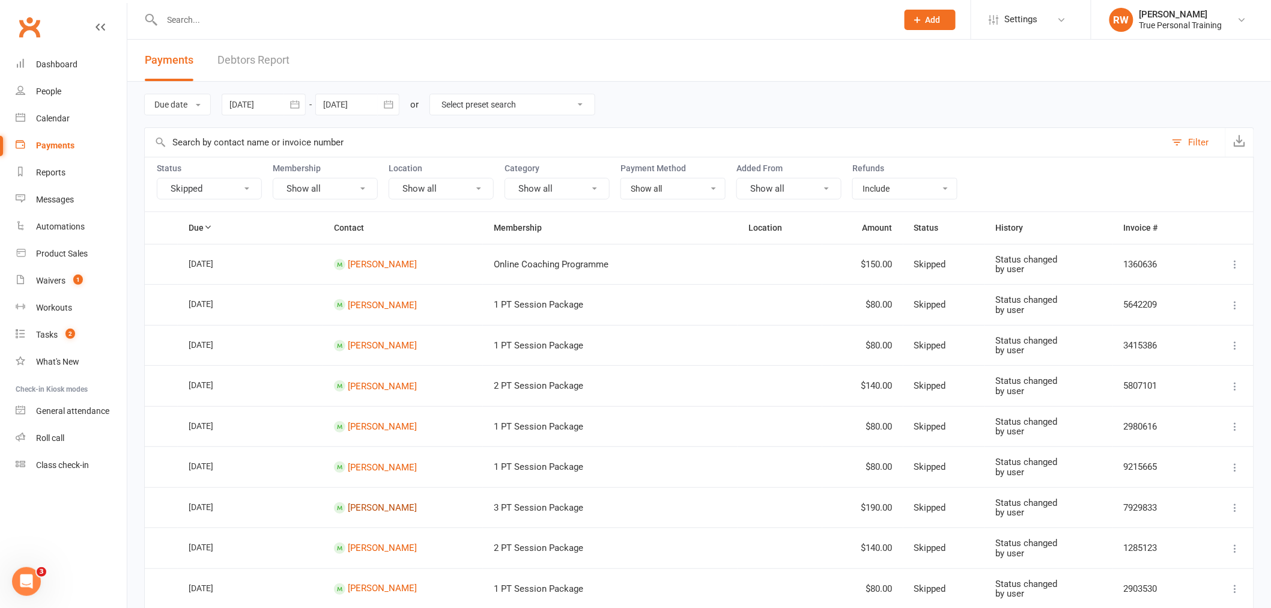
click at [371, 502] on link "[PERSON_NAME]" at bounding box center [382, 507] width 69 height 11
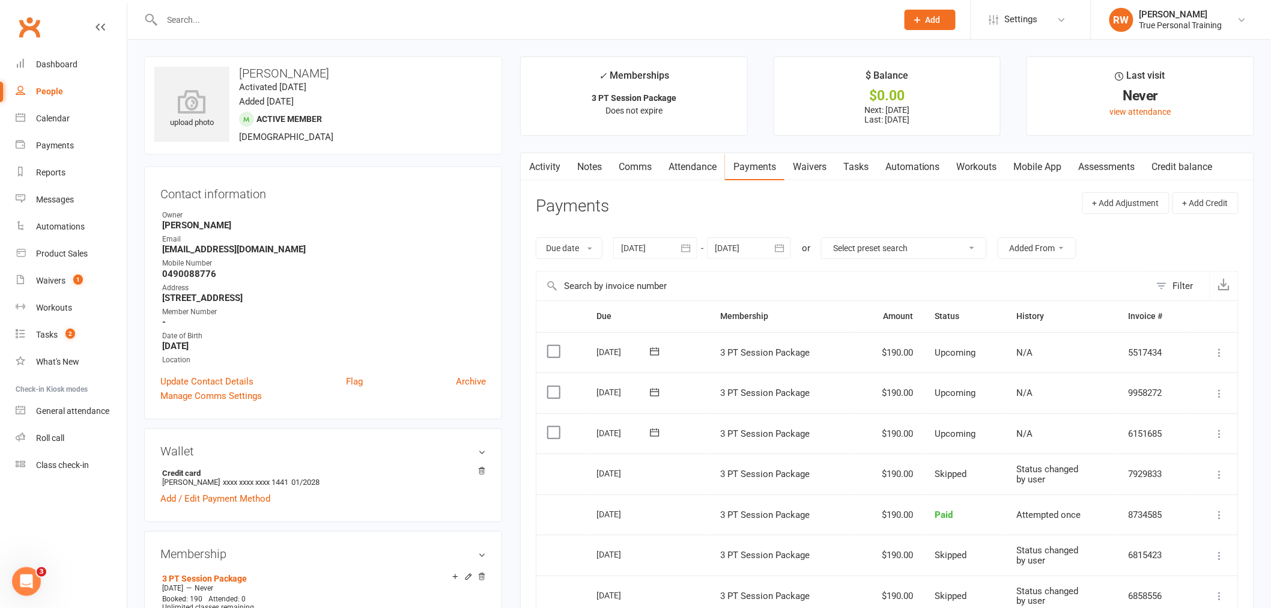
scroll to position [133, 0]
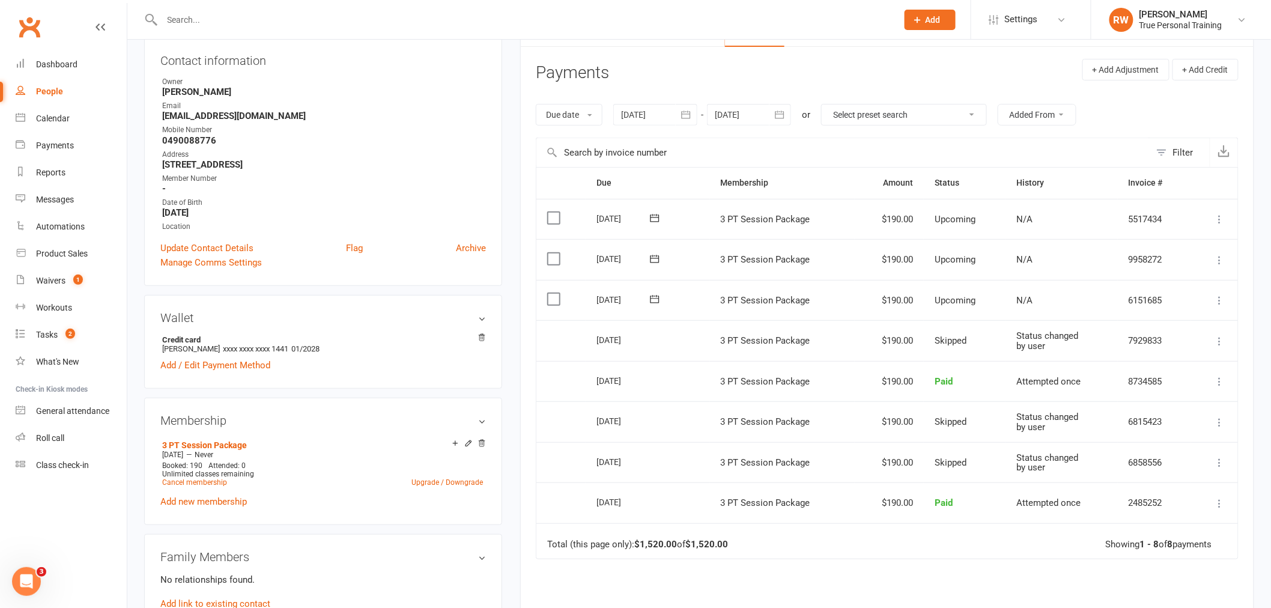
click at [1215, 345] on icon at bounding box center [1220, 341] width 12 height 12
click at [1146, 439] on link "Change to upcoming" at bounding box center [1166, 437] width 119 height 24
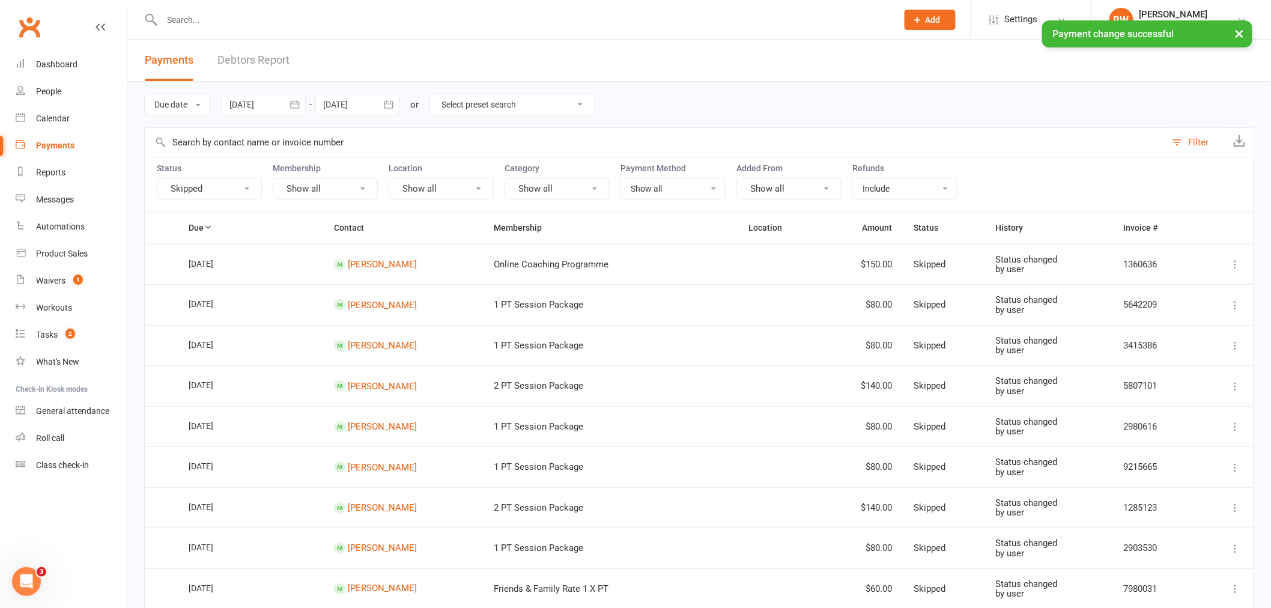
click at [227, 192] on button "Skipped" at bounding box center [209, 189] width 105 height 22
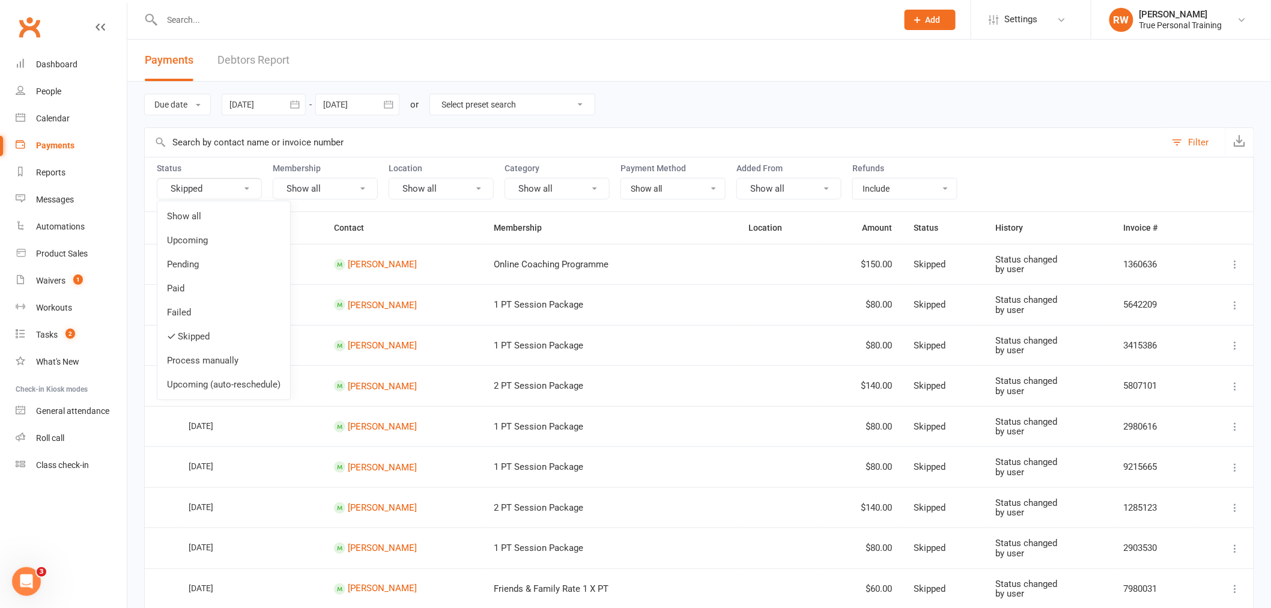
click at [227, 190] on button "Skipped" at bounding box center [209, 189] width 105 height 22
click at [264, 98] on div at bounding box center [264, 105] width 84 height 22
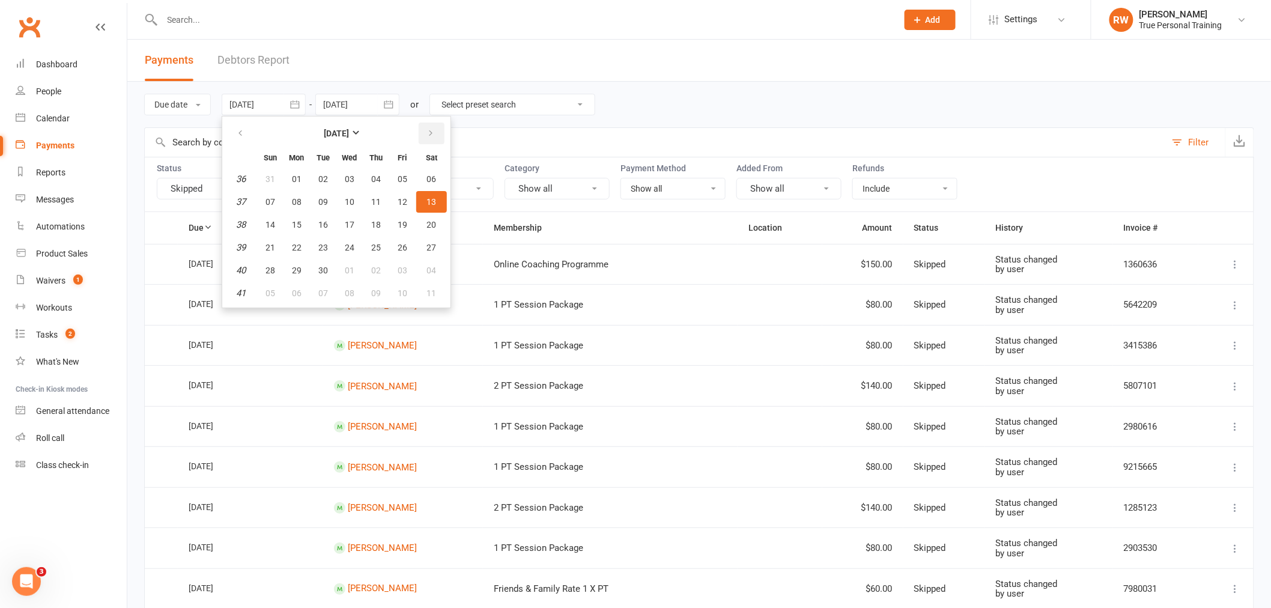
click at [430, 135] on icon "button" at bounding box center [430, 134] width 8 height 10
click at [347, 225] on span "15" at bounding box center [350, 225] width 10 height 10
type input "[DATE]"
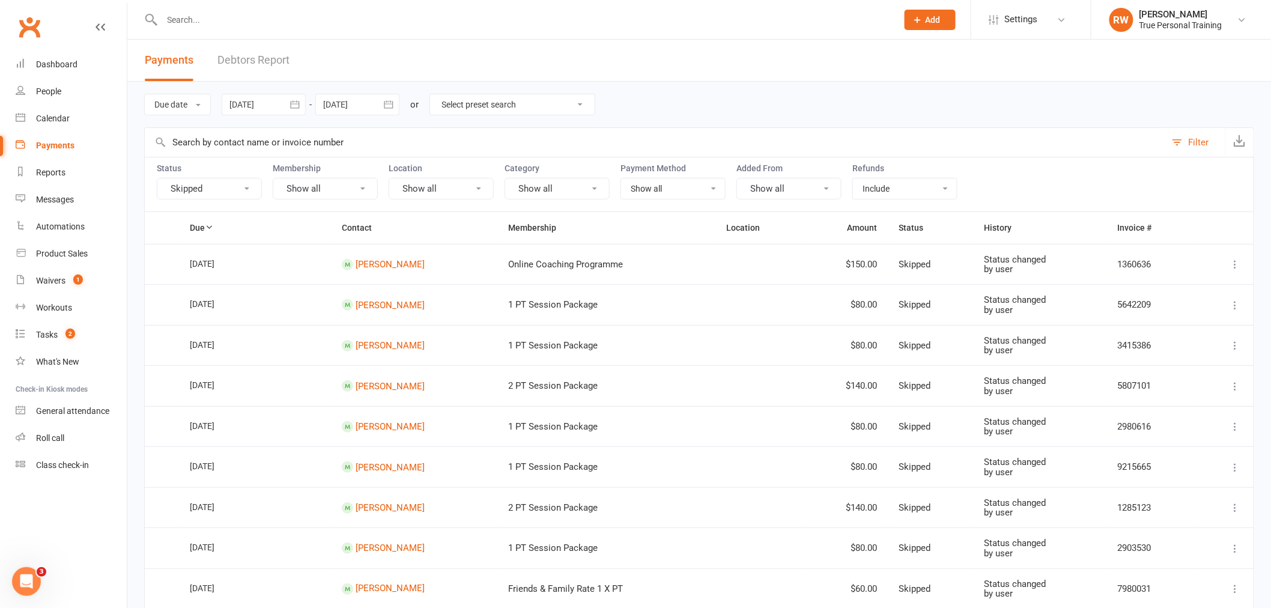
click at [330, 98] on div at bounding box center [357, 105] width 84 height 22
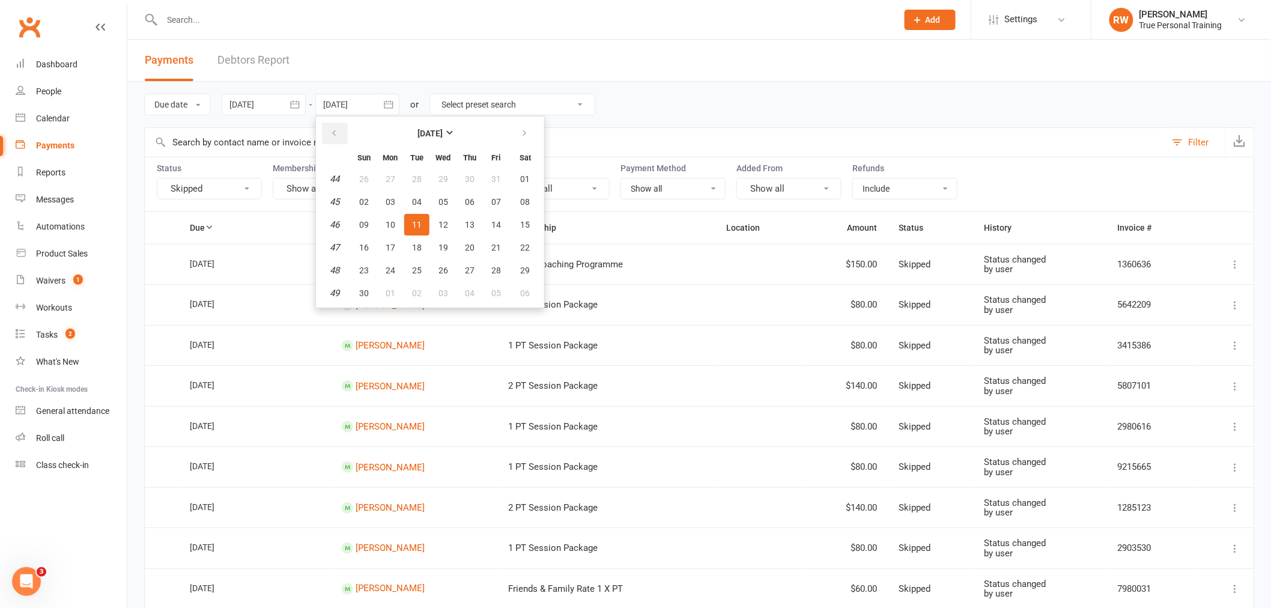
click at [327, 129] on button "button" at bounding box center [335, 134] width 26 height 22
click at [441, 225] on span "15" at bounding box center [443, 225] width 10 height 10
type input "[DATE]"
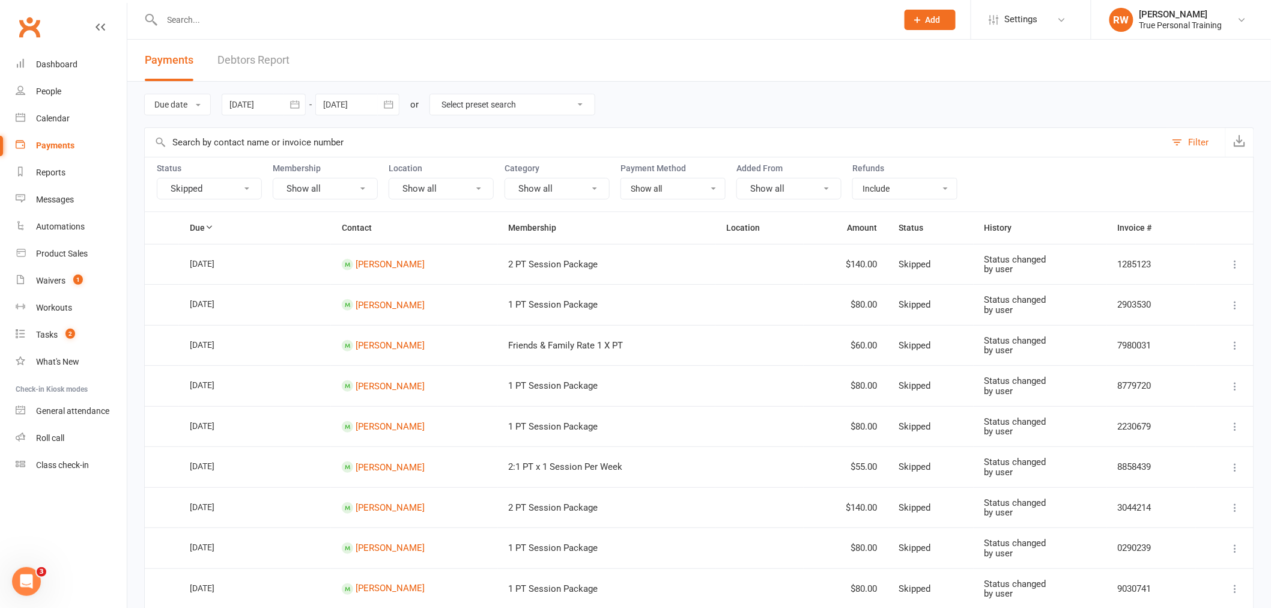
click at [243, 189] on button "Skipped" at bounding box center [209, 189] width 105 height 22
drag, startPoint x: 237, startPoint y: 338, endPoint x: 237, endPoint y: 303, distance: 34.8
click at [237, 333] on link "Skipped" at bounding box center [223, 336] width 133 height 24
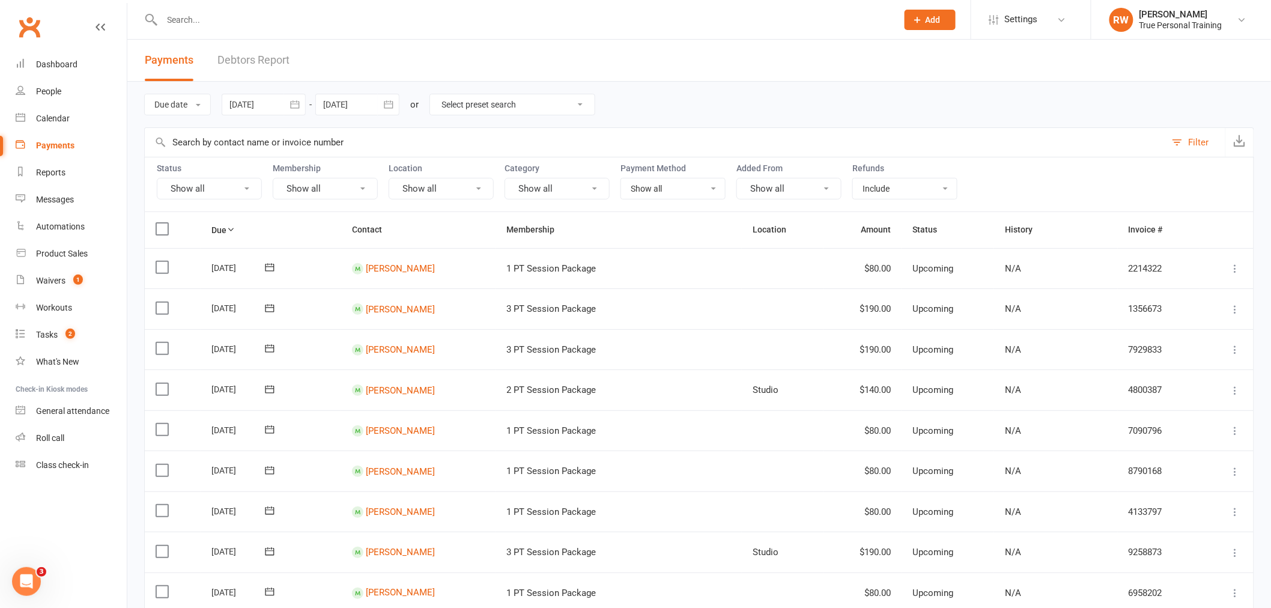
click at [205, 189] on button "Show all" at bounding box center [209, 189] width 105 height 22
click at [223, 244] on link "Upcoming" at bounding box center [223, 240] width 133 height 24
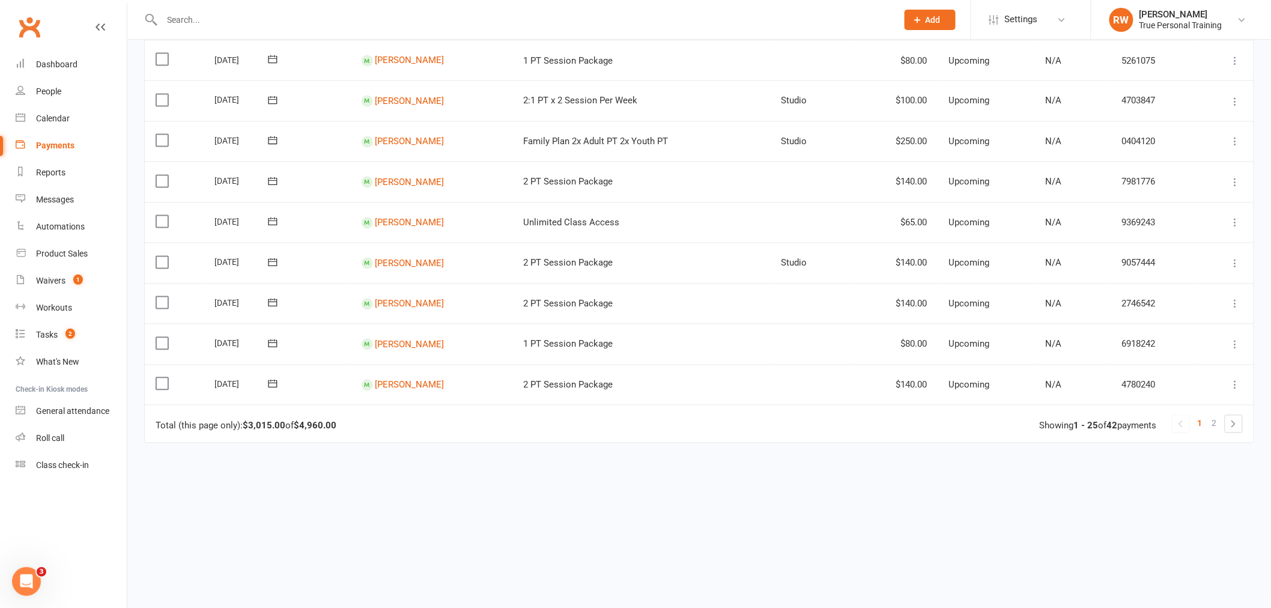
scroll to position [861, 0]
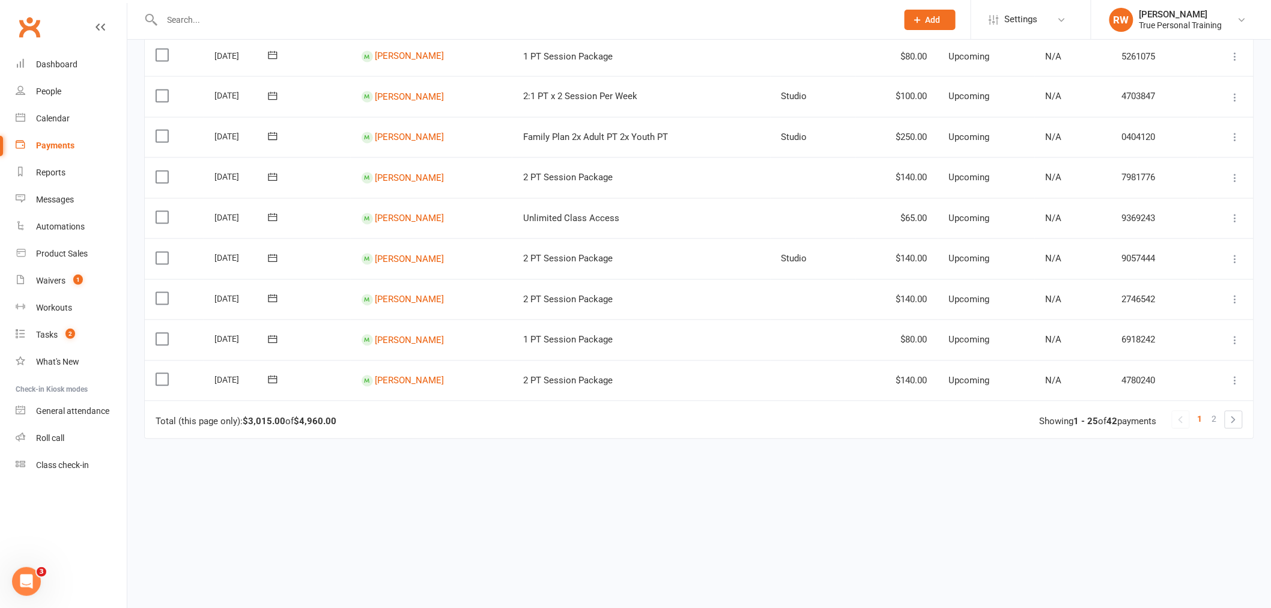
drag, startPoint x: 544, startPoint y: 464, endPoint x: 556, endPoint y: 446, distance: 22.2
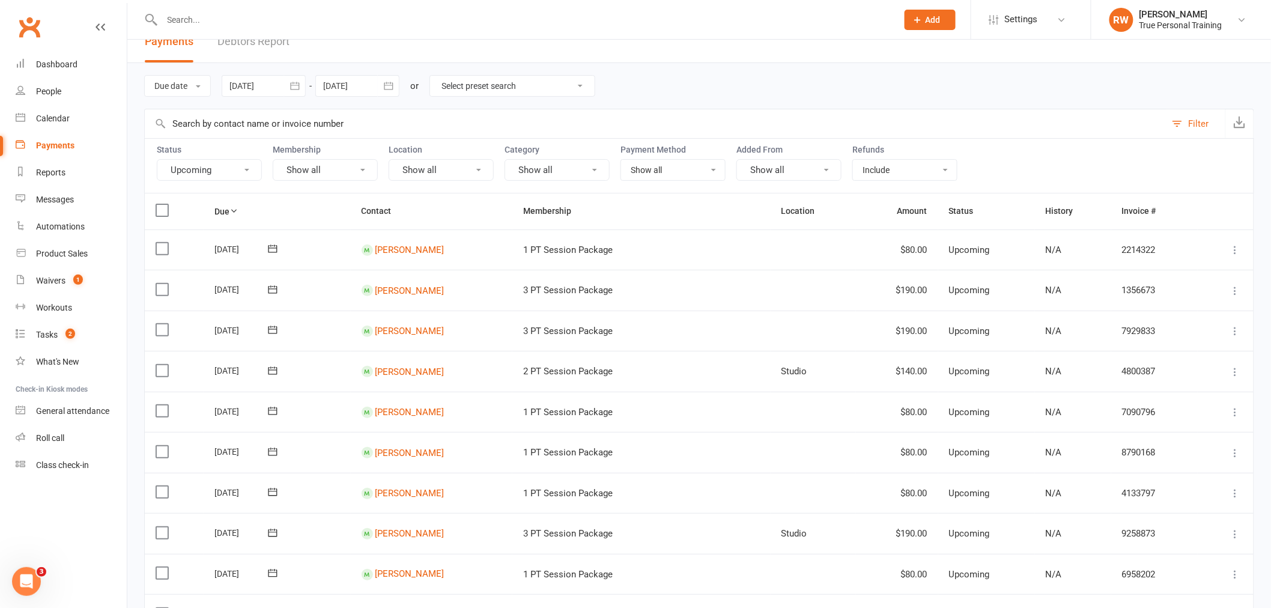
scroll to position [0, 0]
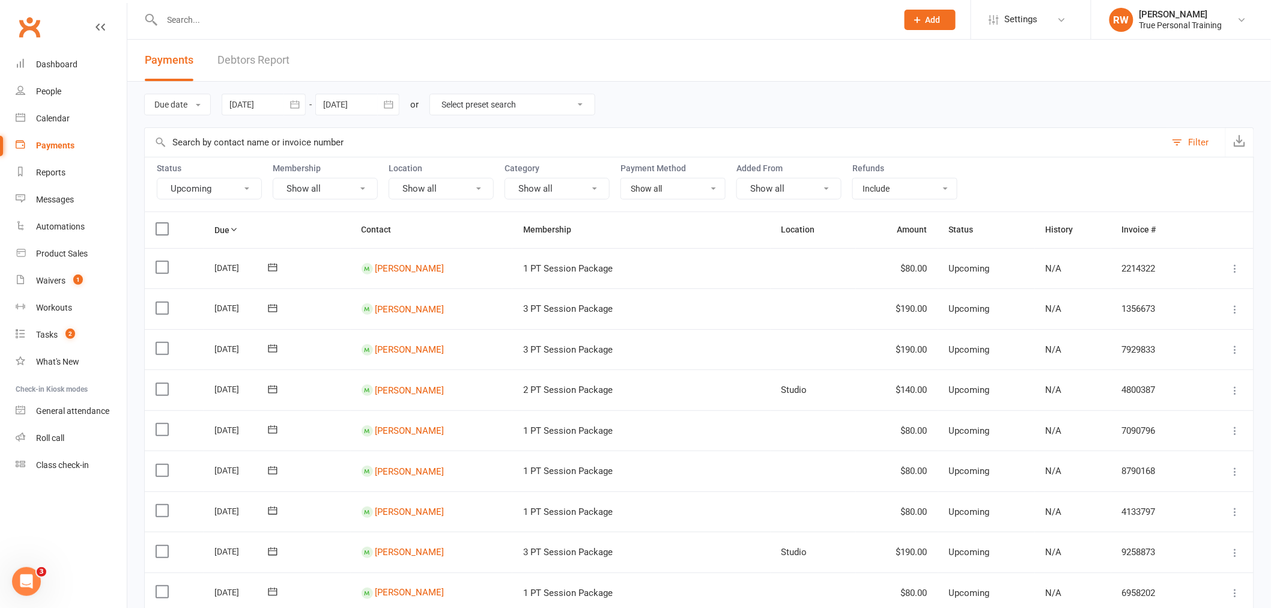
click at [280, 16] on input "text" at bounding box center [524, 19] width 730 height 17
type input ";"
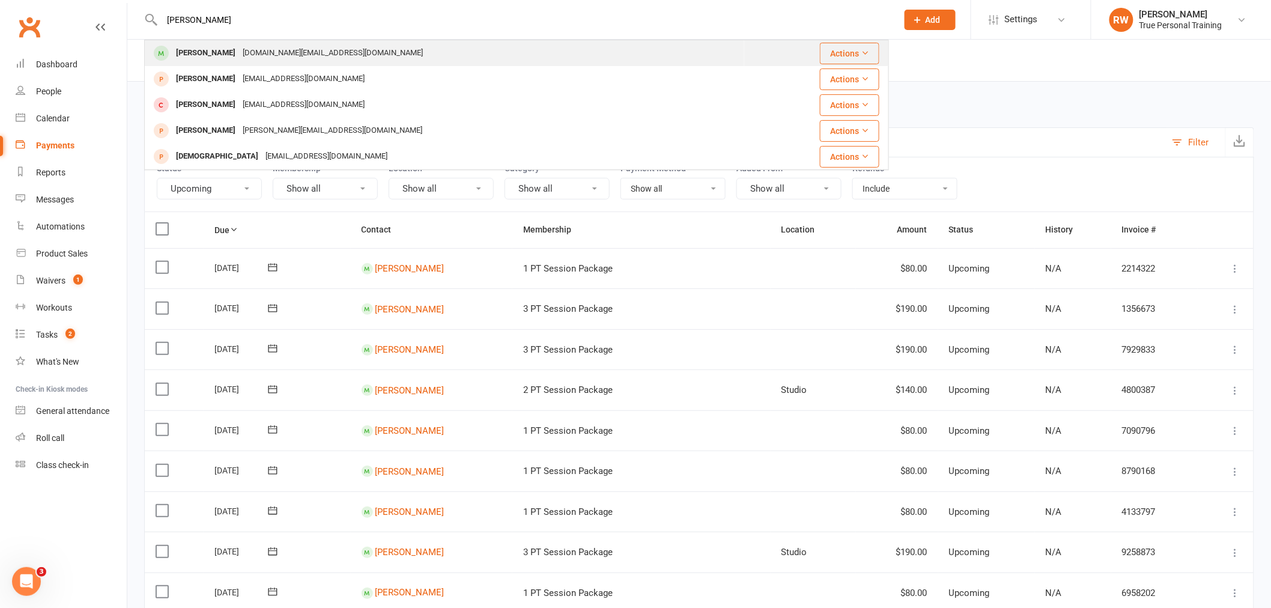
type input "[PERSON_NAME]"
click at [253, 58] on div "[DOMAIN_NAME][EMAIL_ADDRESS][DOMAIN_NAME]" at bounding box center [332, 52] width 187 height 17
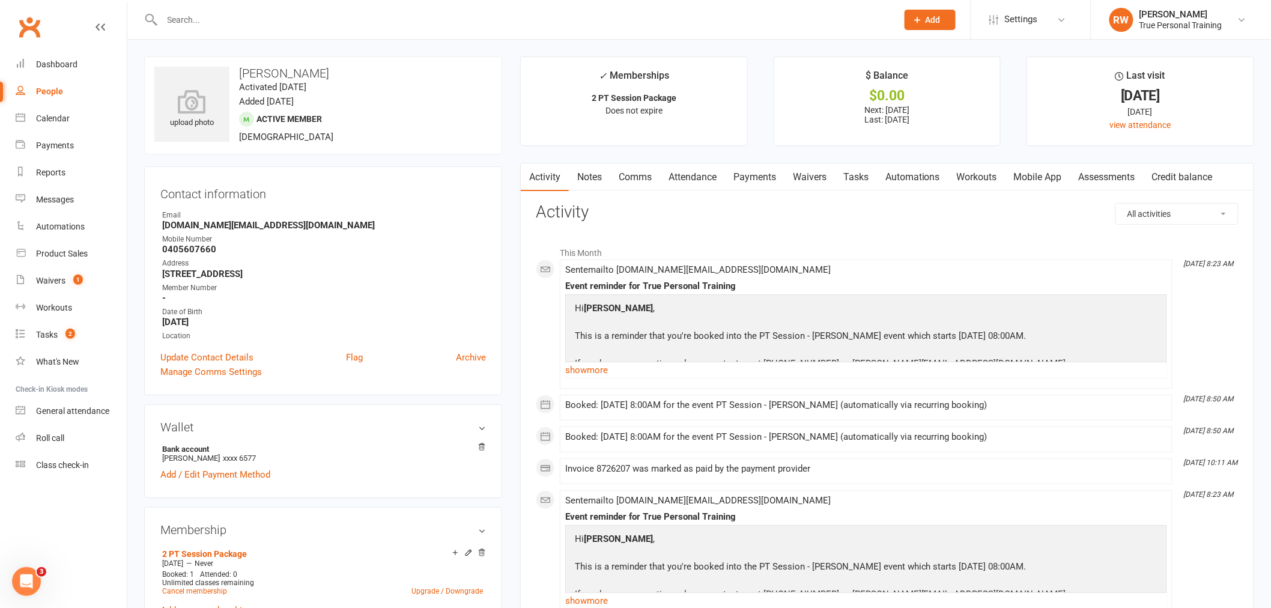
click at [763, 178] on link "Payments" at bounding box center [754, 177] width 59 height 28
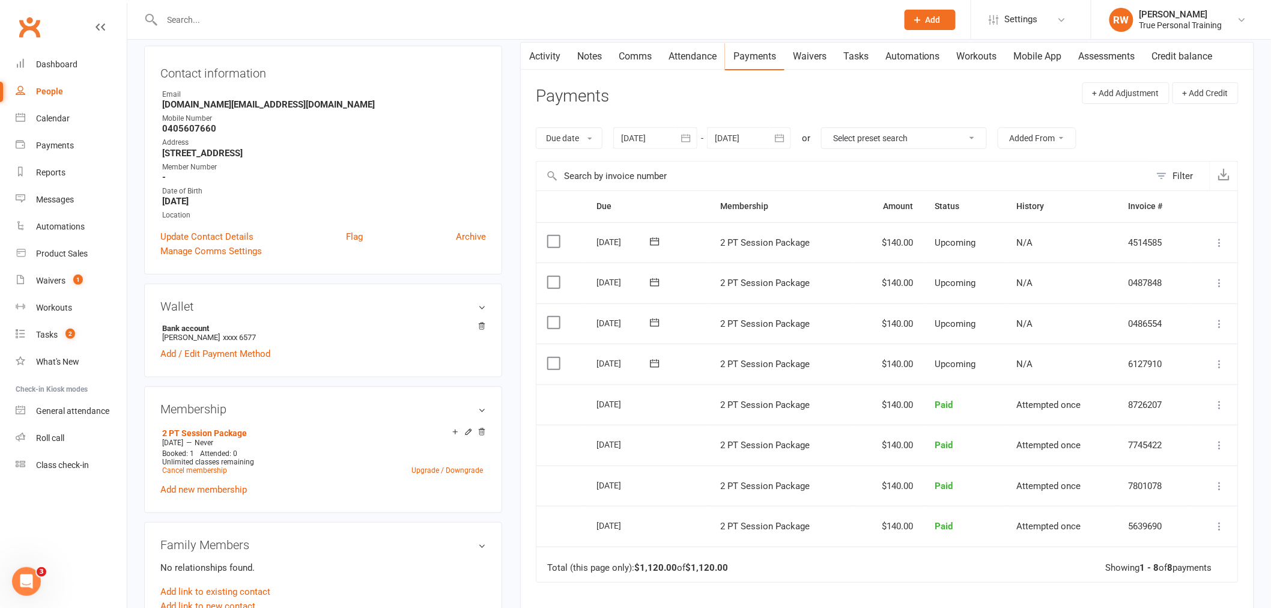
scroll to position [133, 0]
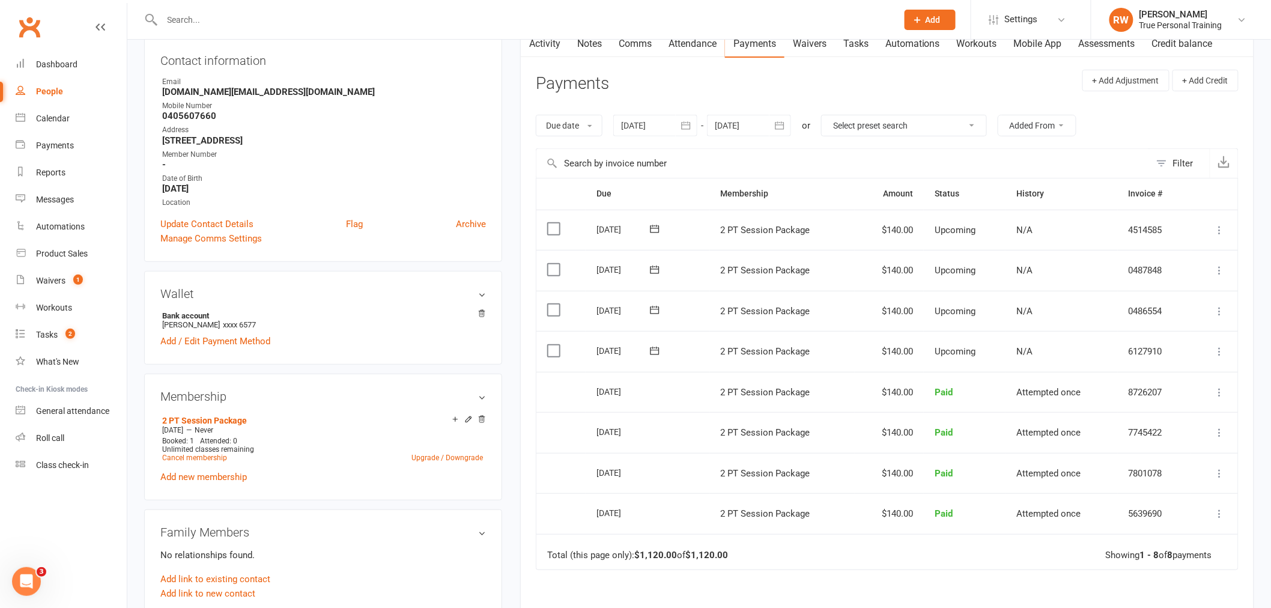
click at [1226, 348] on button at bounding box center [1220, 351] width 14 height 14
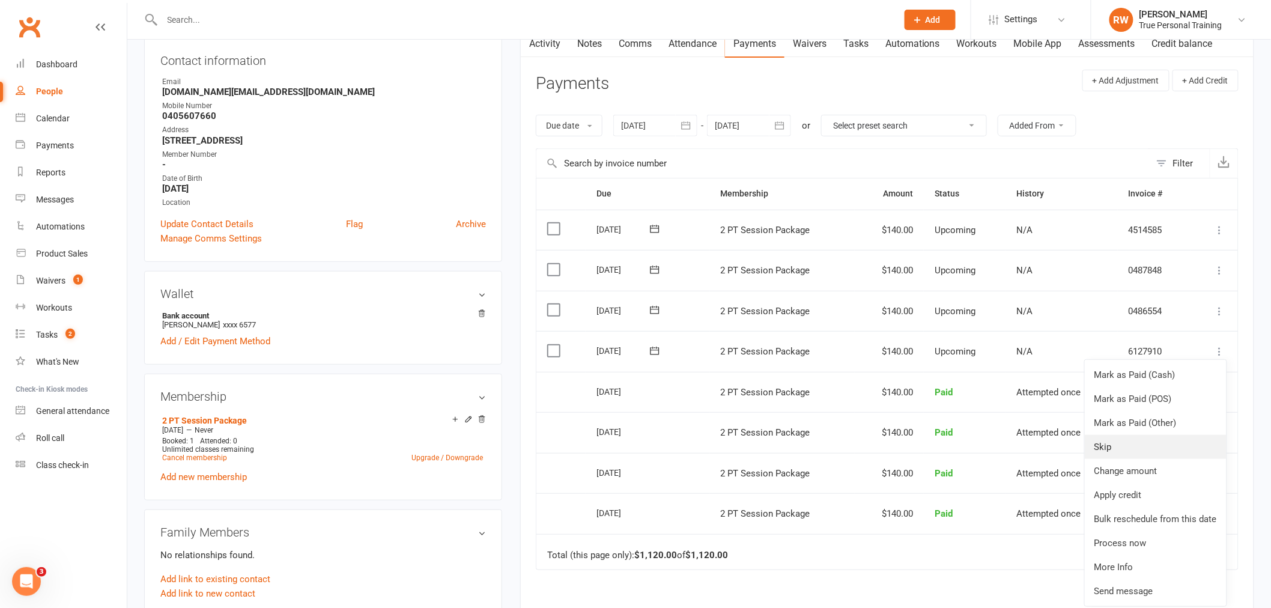
click at [1144, 442] on link "Skip" at bounding box center [1156, 447] width 142 height 24
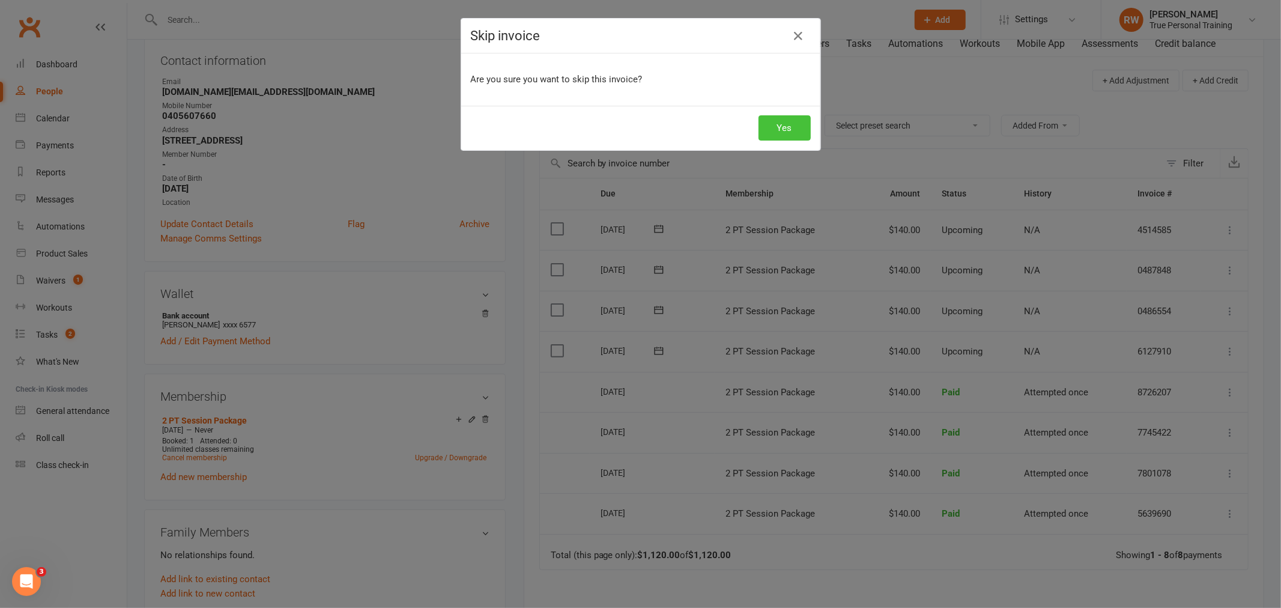
click at [791, 119] on button "Yes" at bounding box center [785, 127] width 52 height 25
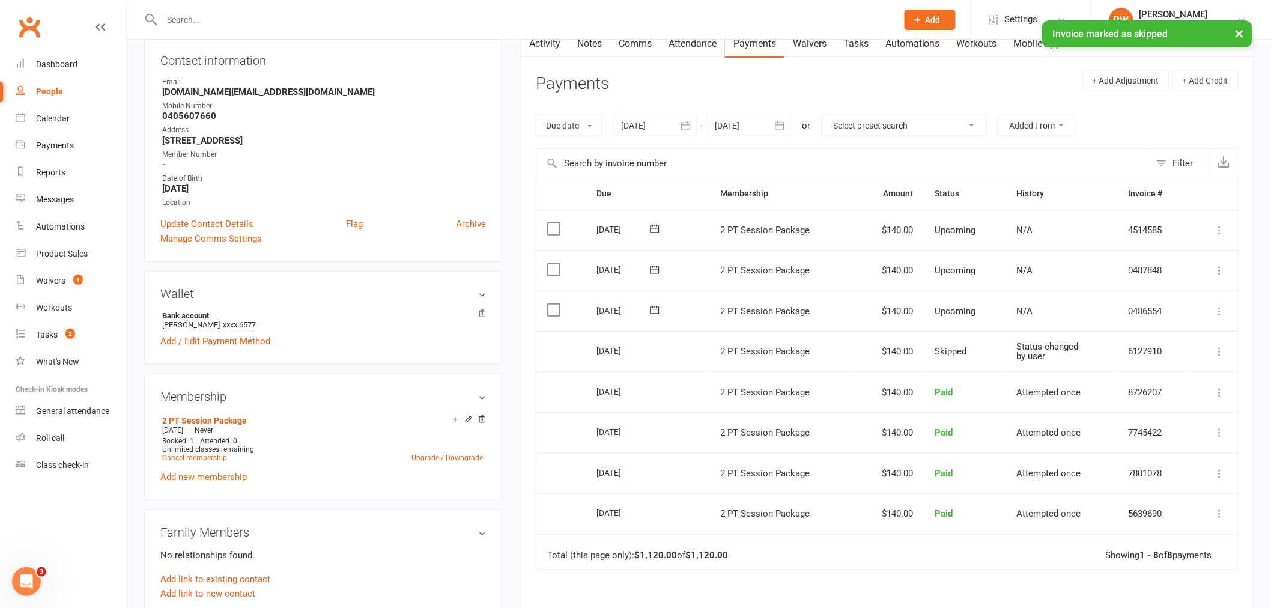
click at [1217, 311] on icon at bounding box center [1220, 311] width 12 height 12
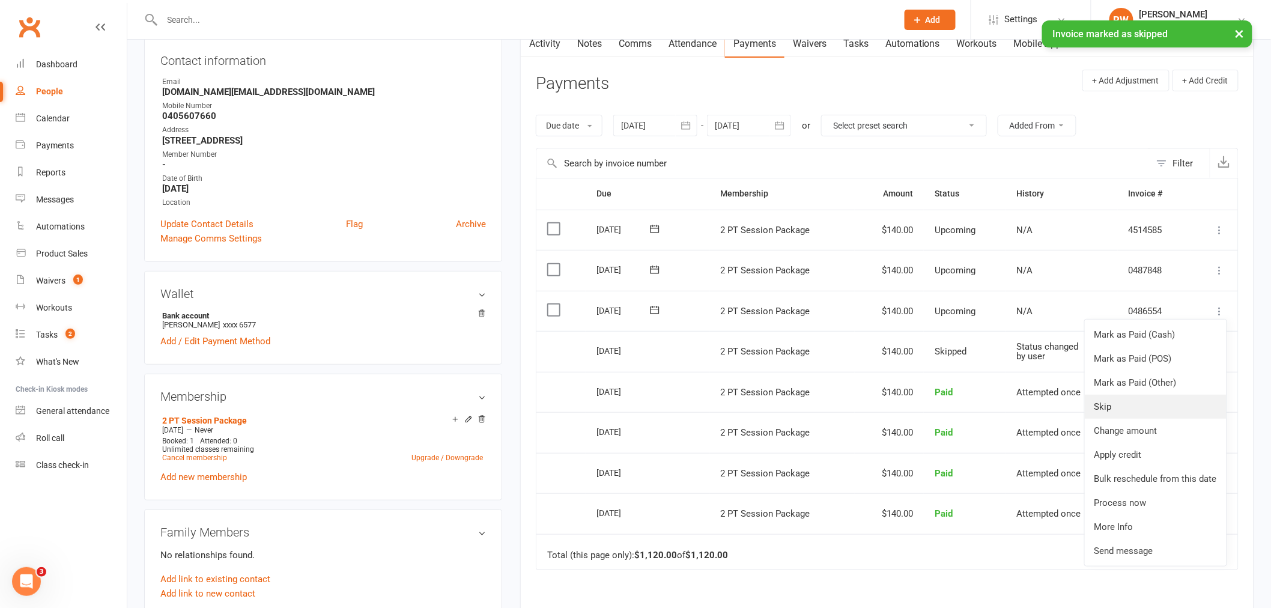
click at [1124, 407] on link "Skip" at bounding box center [1156, 407] width 142 height 24
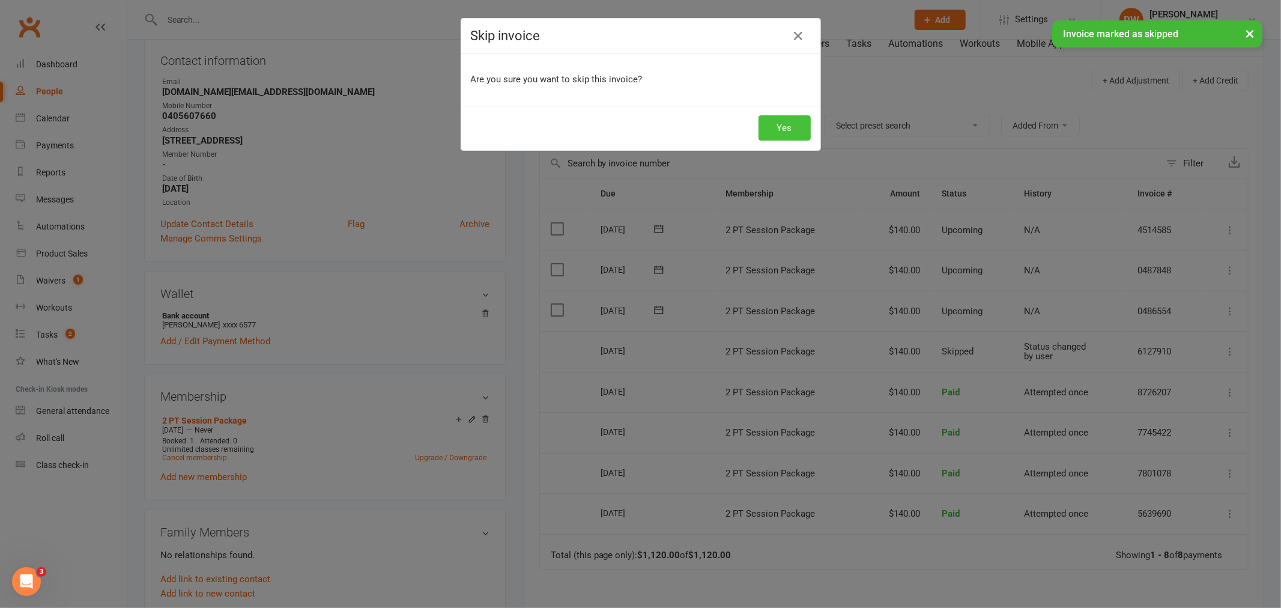
click at [798, 133] on button "Yes" at bounding box center [785, 127] width 52 height 25
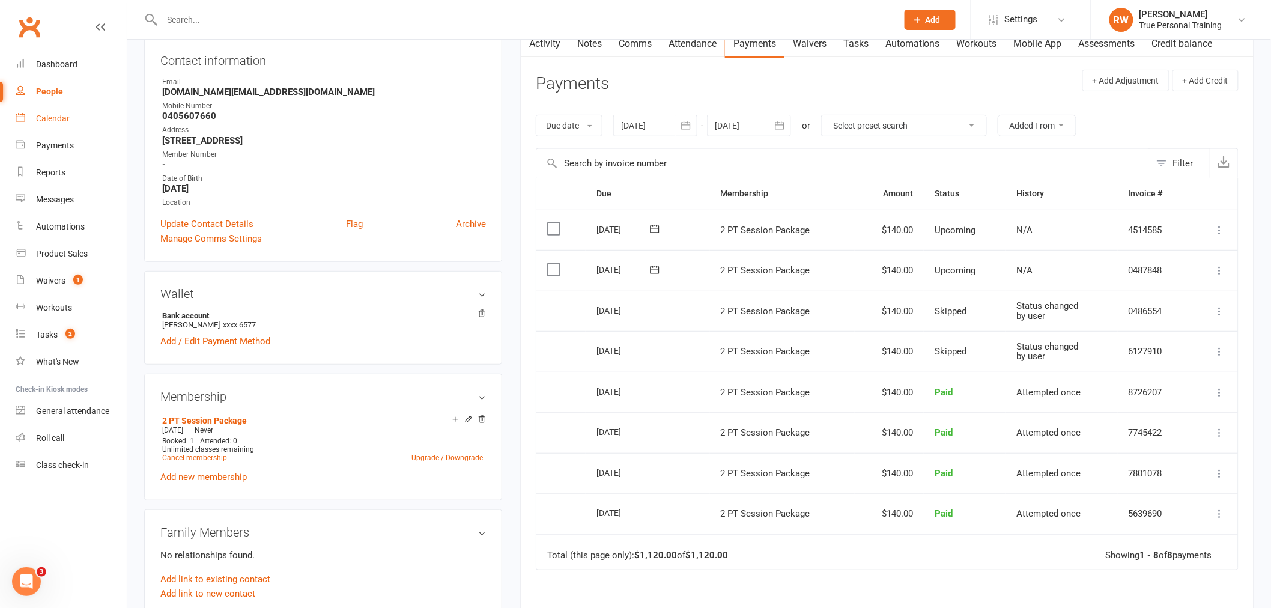
click at [50, 123] on div "Calendar" at bounding box center [53, 119] width 34 height 10
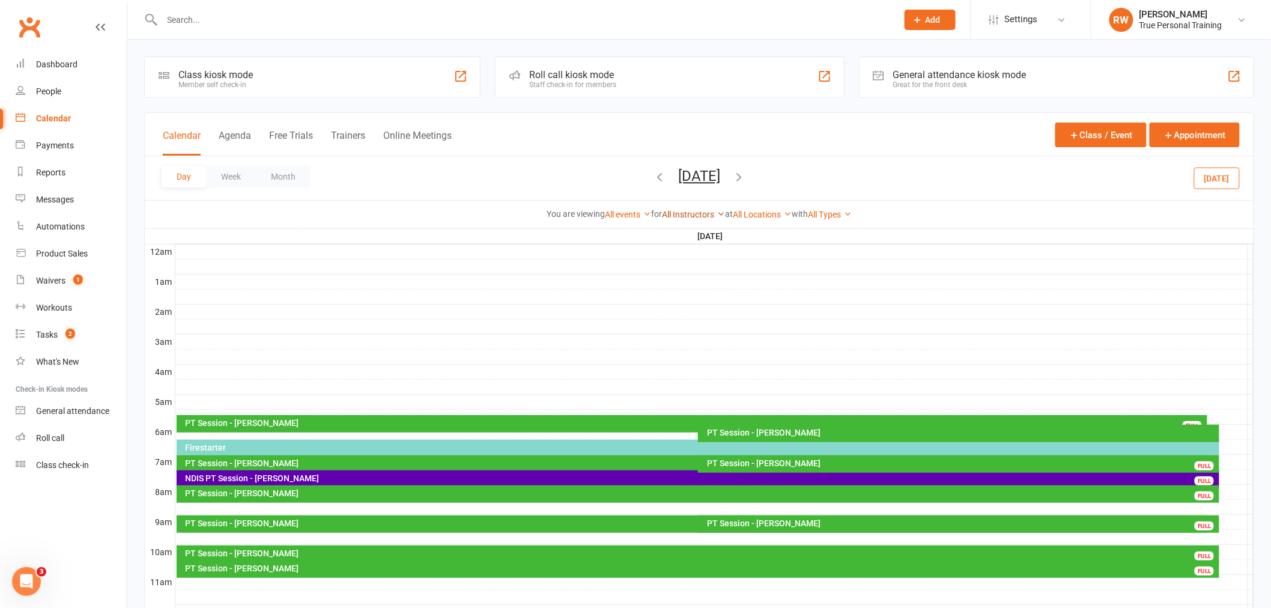
click at [677, 216] on link "All Instructors" at bounding box center [693, 215] width 63 height 10
click at [674, 237] on link "[PERSON_NAME]" at bounding box center [664, 237] width 119 height 24
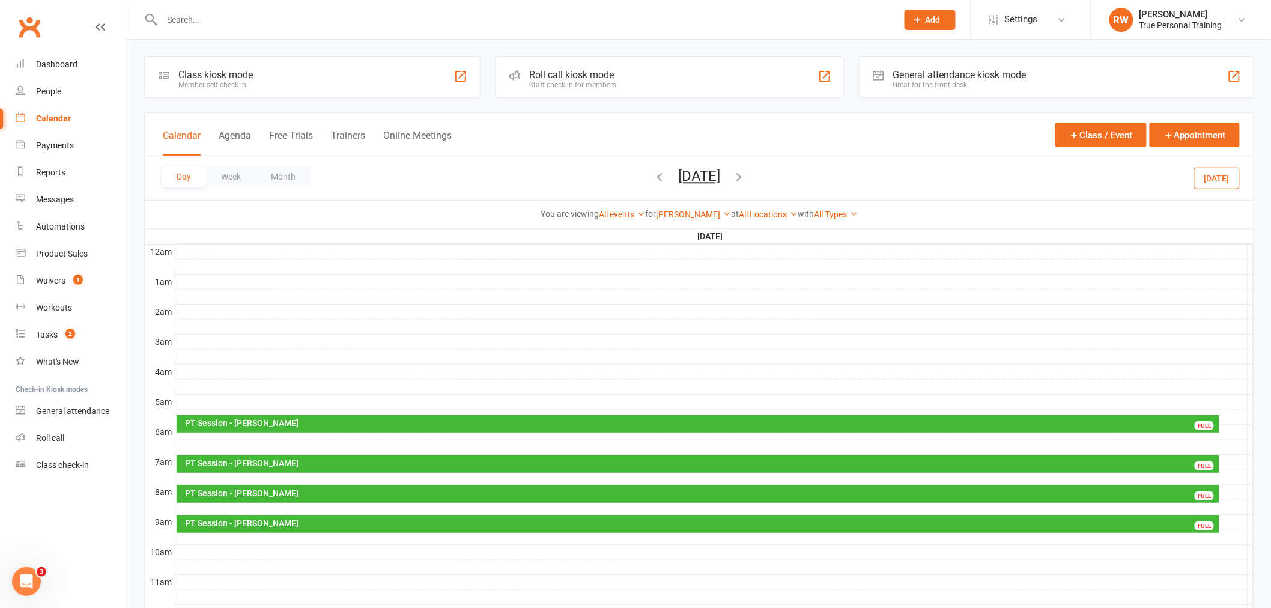
click at [585, 144] on div "Calendar Agenda Free Trials Trainers Online Meetings Class / Event Appointment" at bounding box center [699, 134] width 1109 height 43
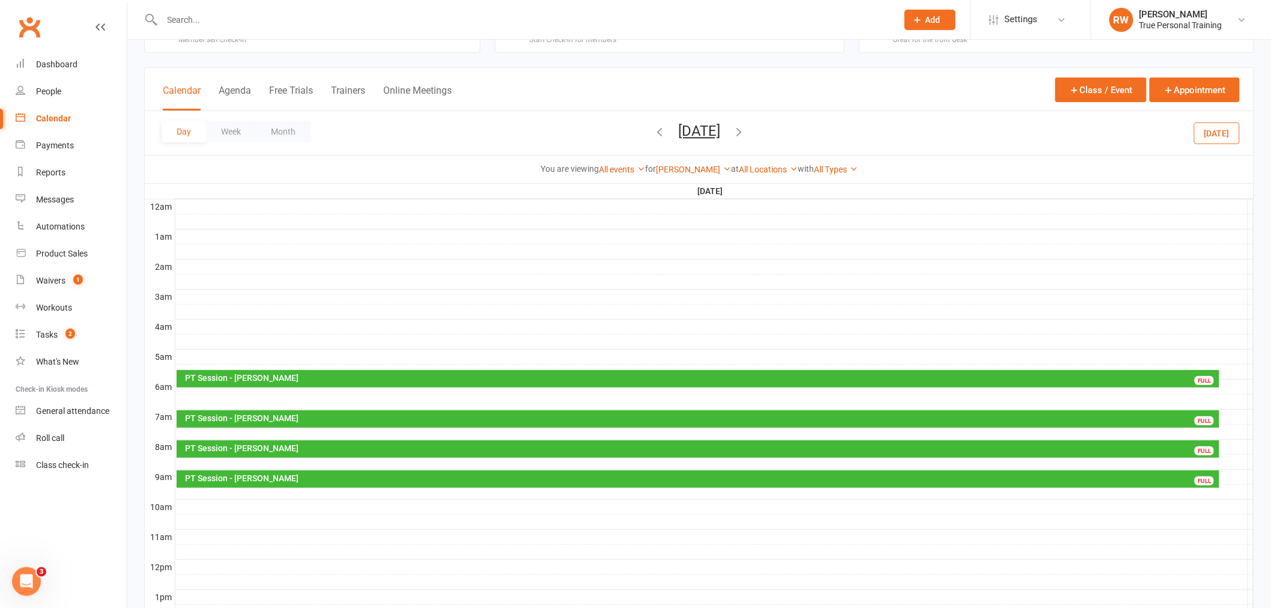
scroll to position [67, 0]
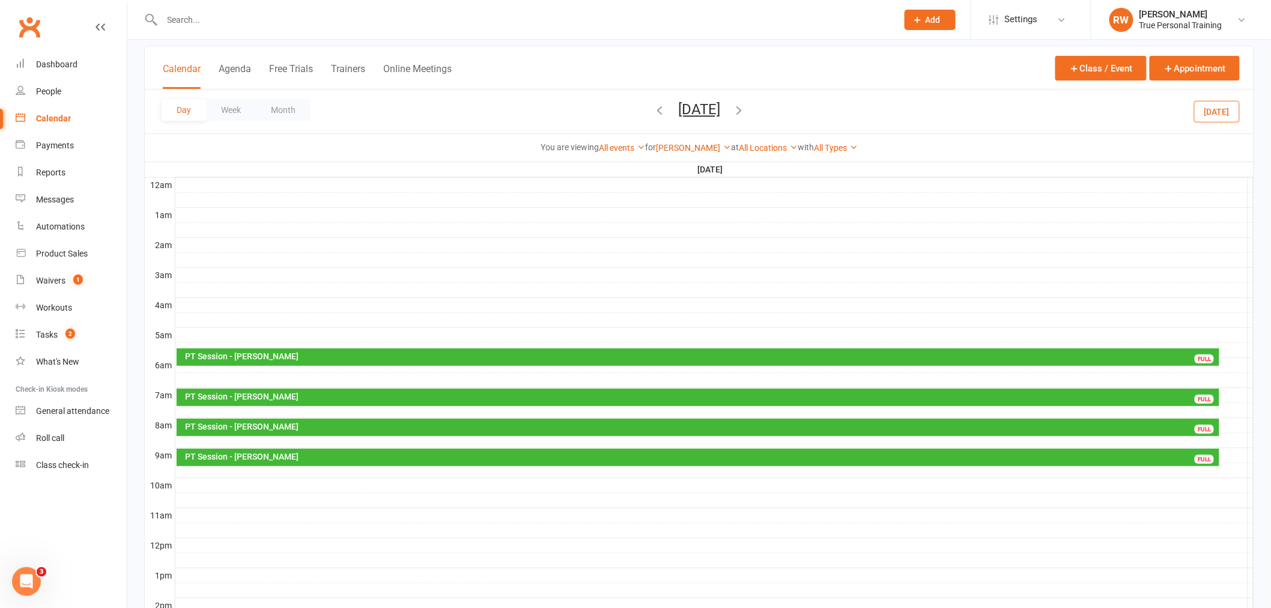
click at [681, 139] on div "You are viewing All events All events Empty events Full events Non-empty events…" at bounding box center [699, 147] width 1109 height 28
click at [681, 147] on link "[PERSON_NAME]" at bounding box center [693, 148] width 75 height 10
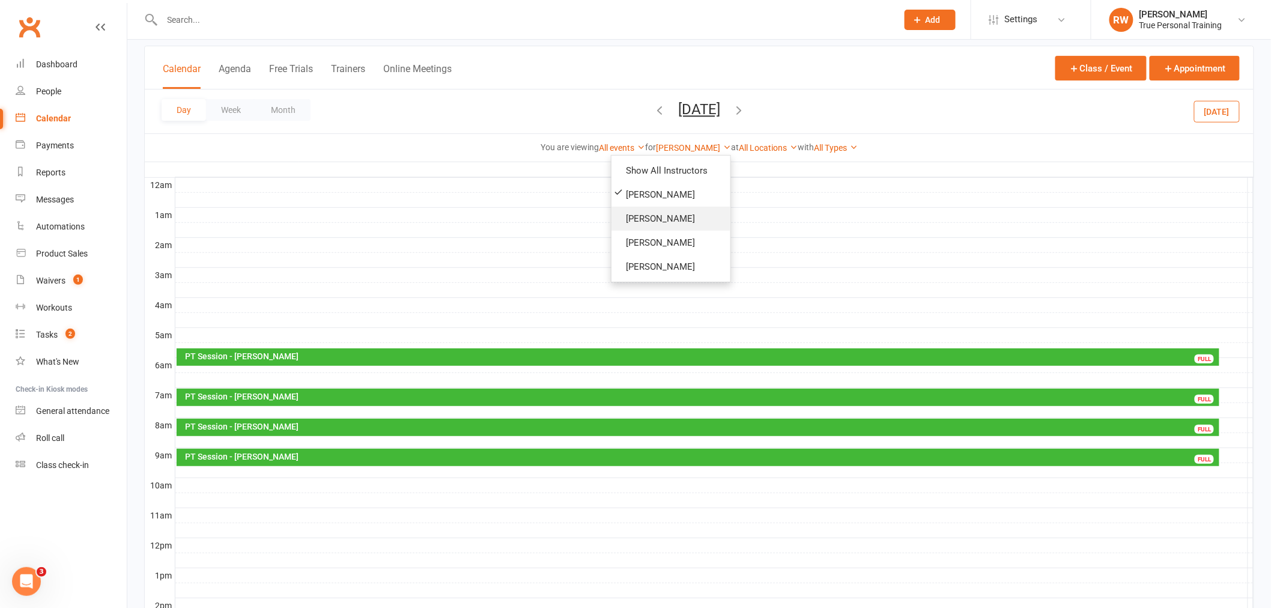
click at [647, 217] on link "[PERSON_NAME]" at bounding box center [670, 219] width 119 height 24
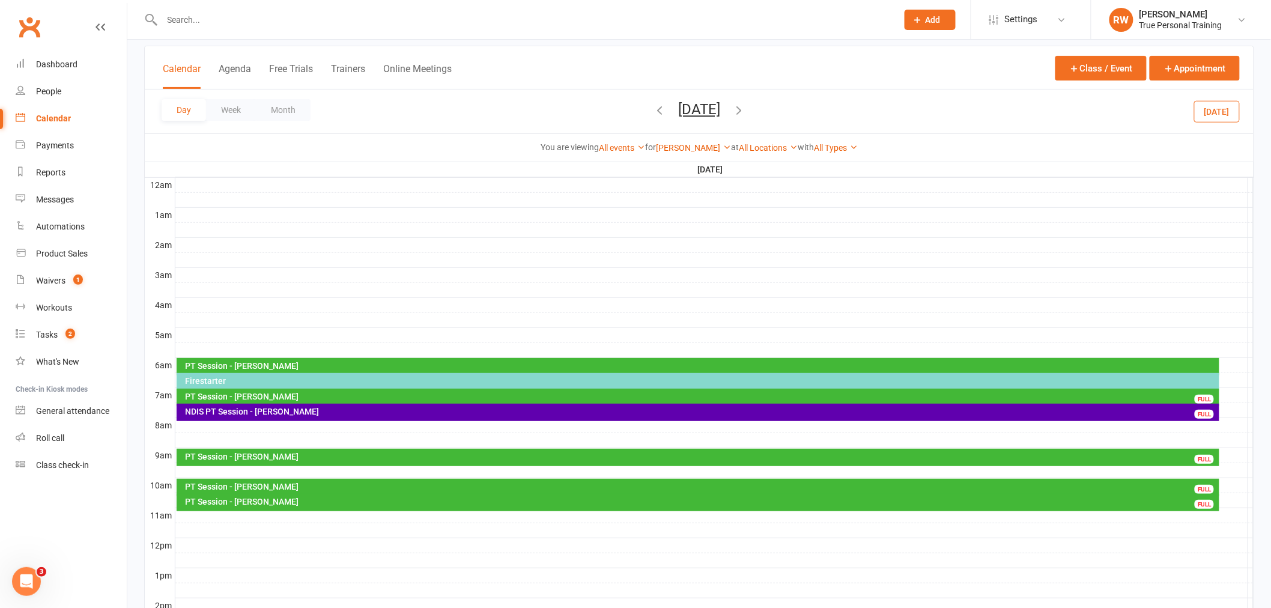
click at [837, 96] on div "Day Week Month [DATE] [DATE] Sun Mon Tue Wed Thu Fri Sat 28 29 30 01 02 03 04 0…" at bounding box center [699, 111] width 1109 height 44
click at [494, 31] on div at bounding box center [516, 19] width 745 height 39
click at [491, 24] on input "text" at bounding box center [524, 19] width 730 height 17
type input "voce"
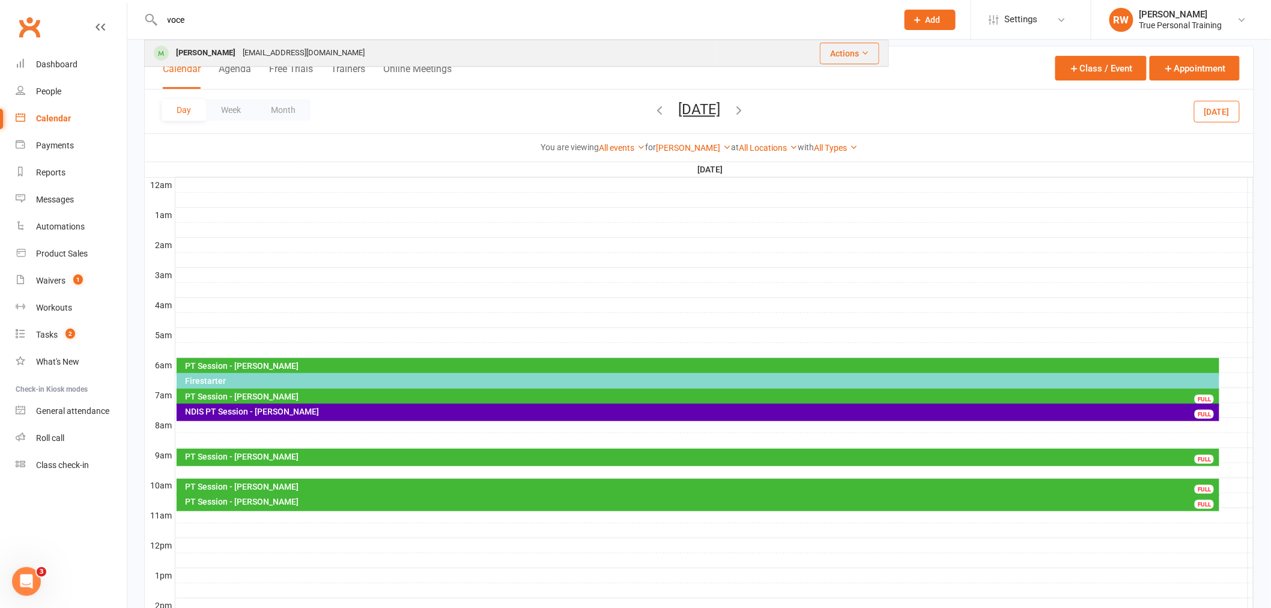
click at [447, 49] on div "[PERSON_NAME] [EMAIL_ADDRESS][DOMAIN_NAME]" at bounding box center [430, 53] width 570 height 25
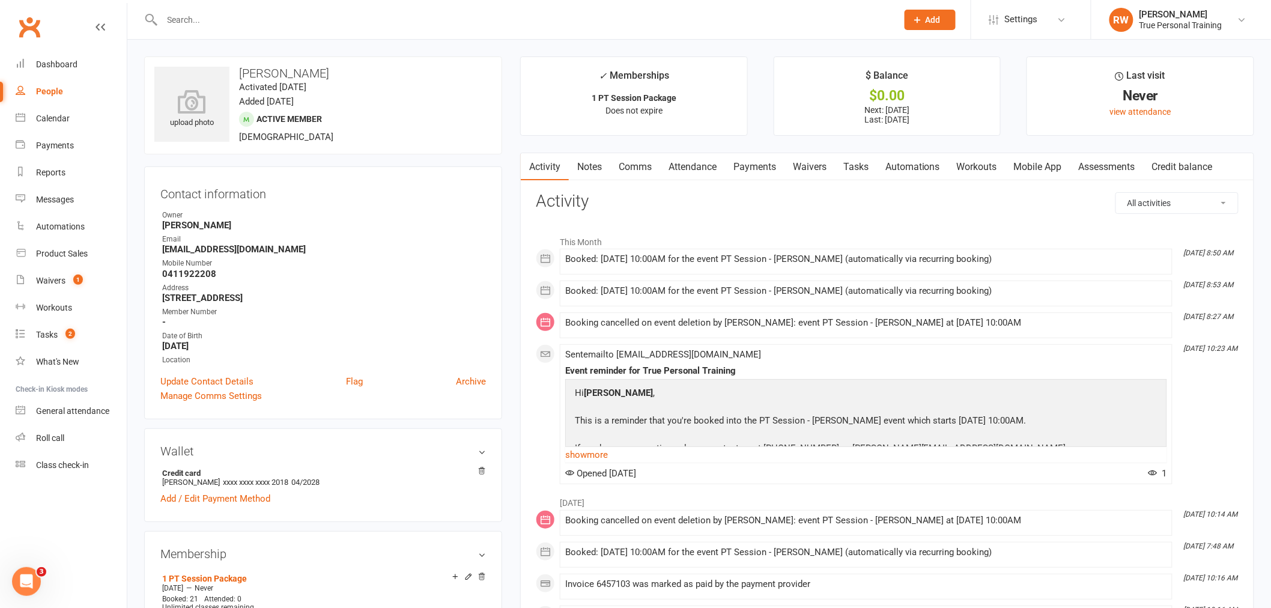
click at [764, 166] on link "Payments" at bounding box center [754, 167] width 59 height 28
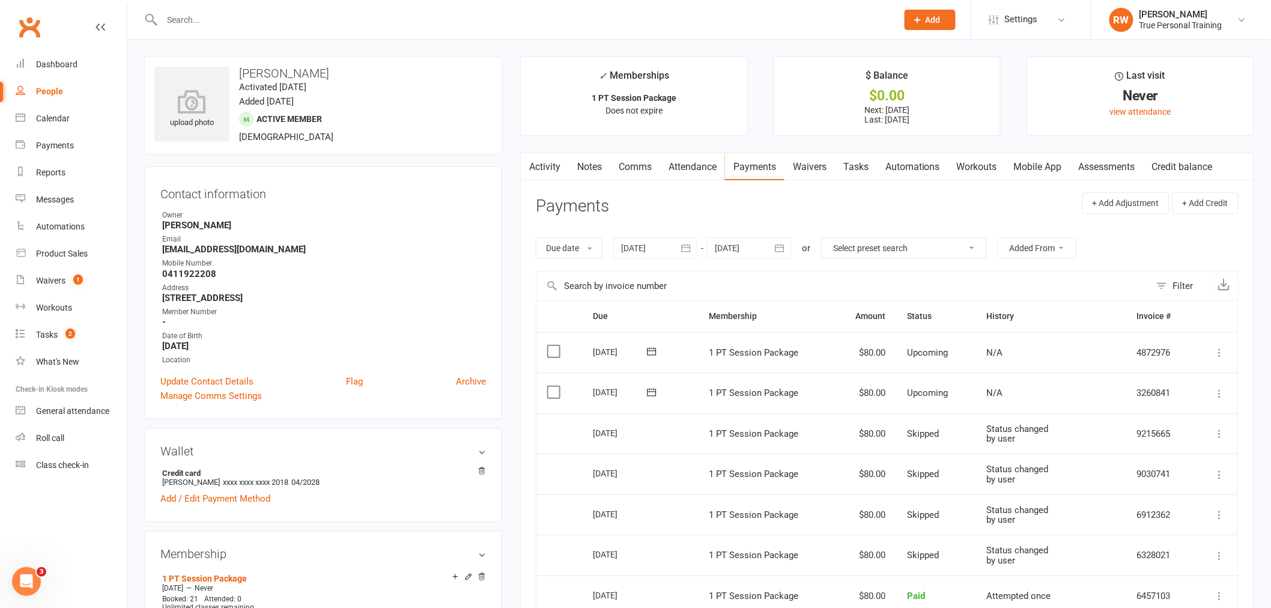
click at [1053, 255] on button "Added From" at bounding box center [1037, 248] width 79 height 22
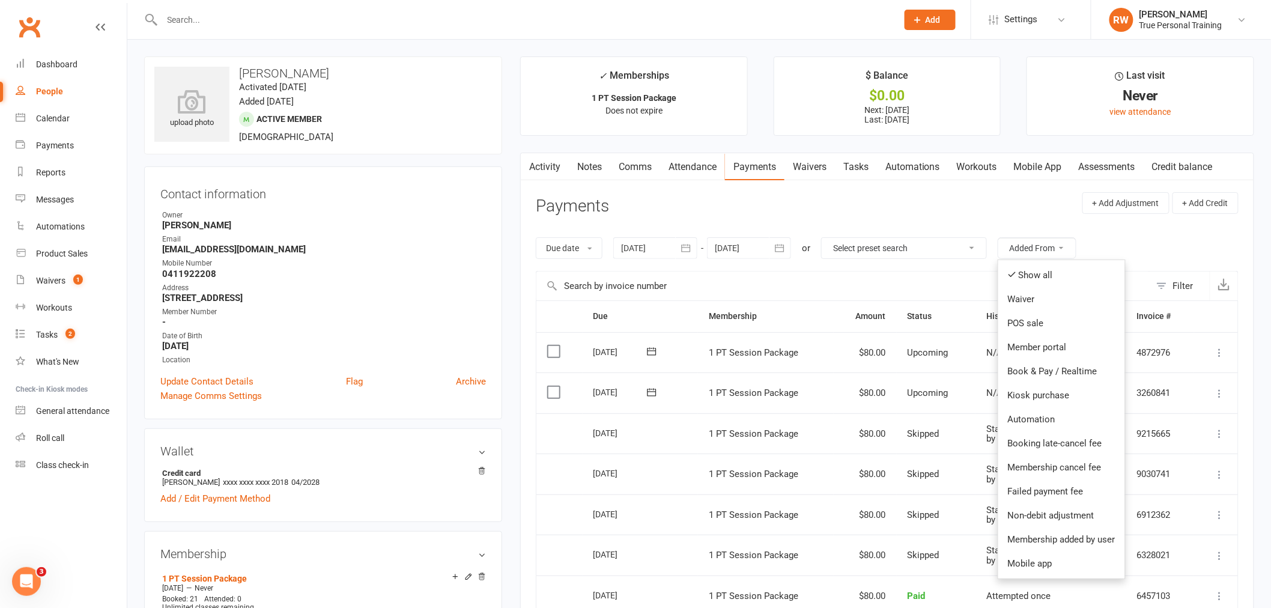
click at [1005, 220] on header "Payments + Add Adjustment + Add Credit" at bounding box center [887, 208] width 703 height 33
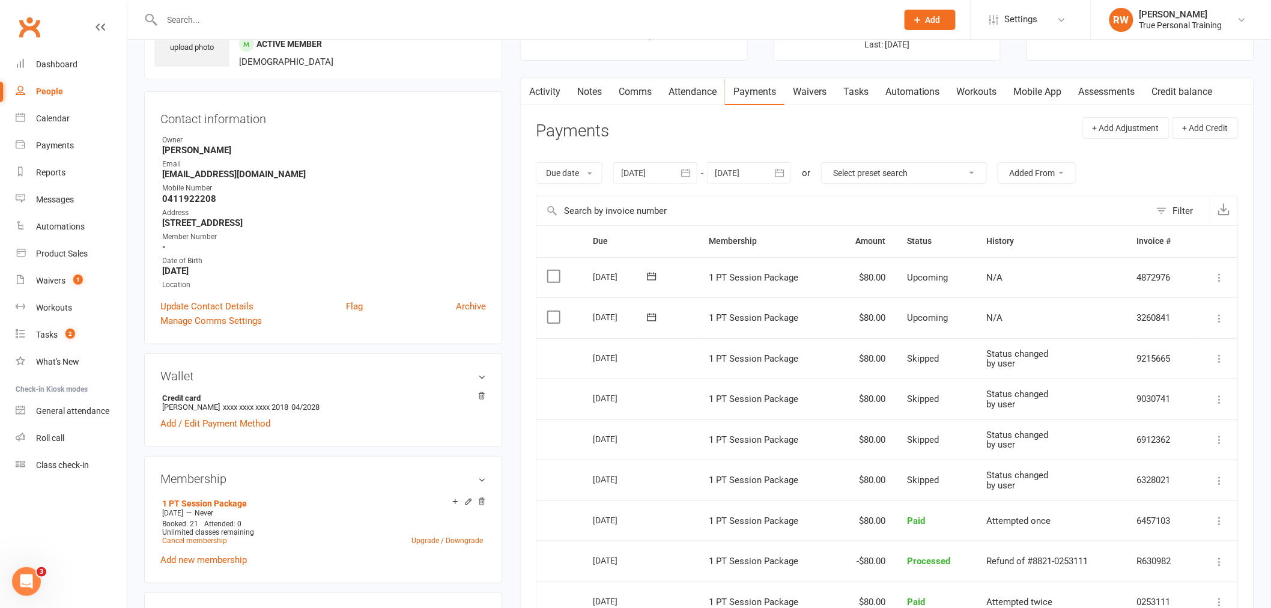
scroll to position [200, 0]
